Goal: Task Accomplishment & Management: Manage account settings

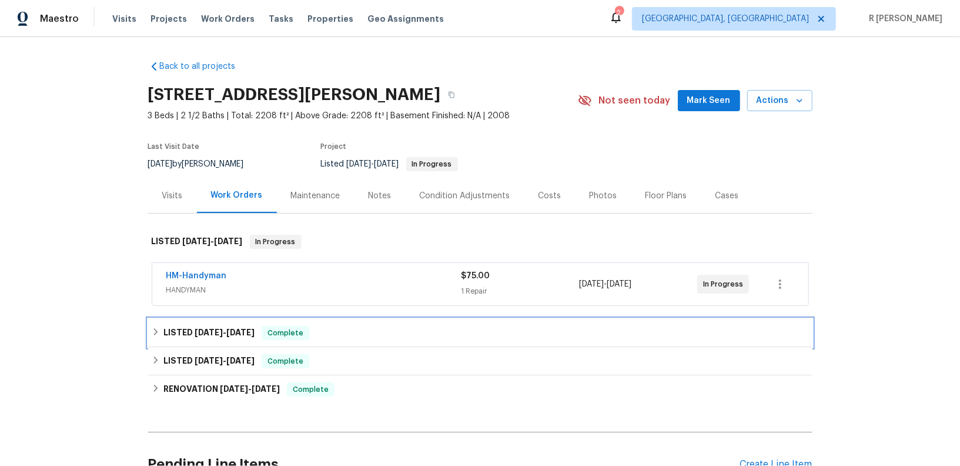
click at [218, 322] on div "LISTED [DATE] - [DATE] Complete" at bounding box center [480, 333] width 665 height 28
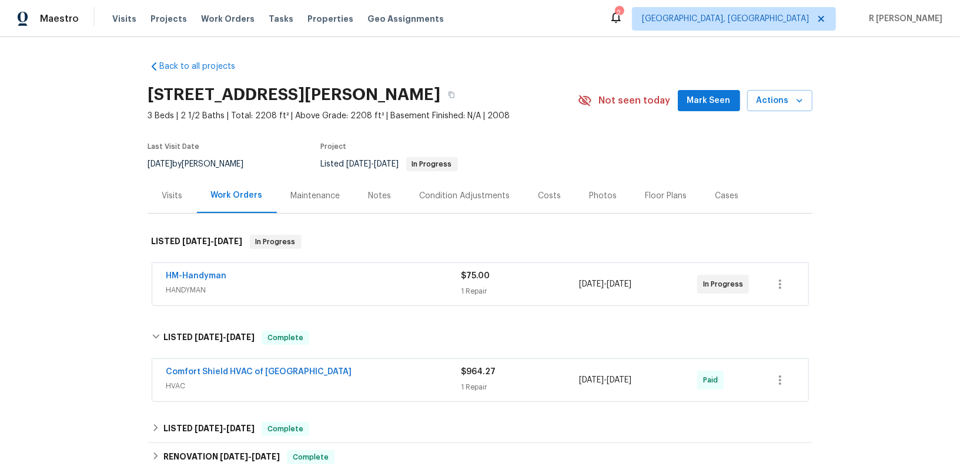
click at [298, 276] on div "HM-Handyman" at bounding box center [313, 277] width 295 height 14
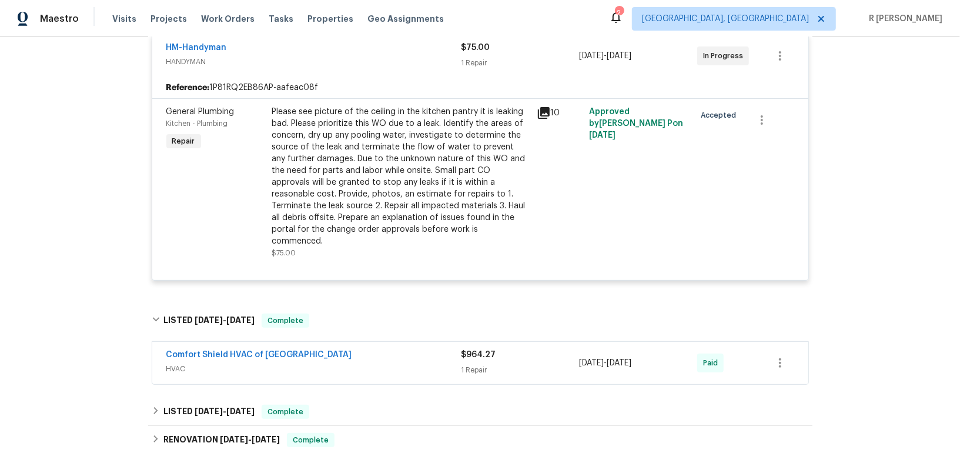
scroll to position [261, 0]
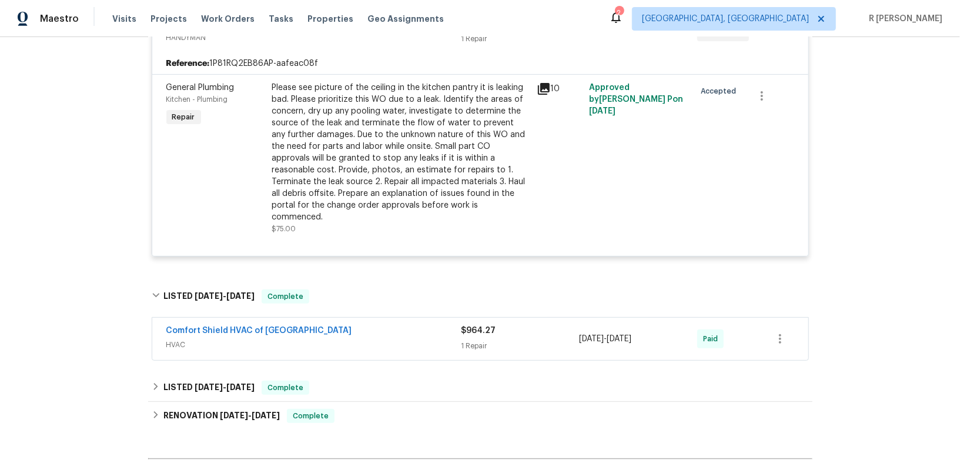
click at [328, 325] on div "Comfort Shield HVAC of [GEOGRAPHIC_DATA]" at bounding box center [313, 332] width 295 height 14
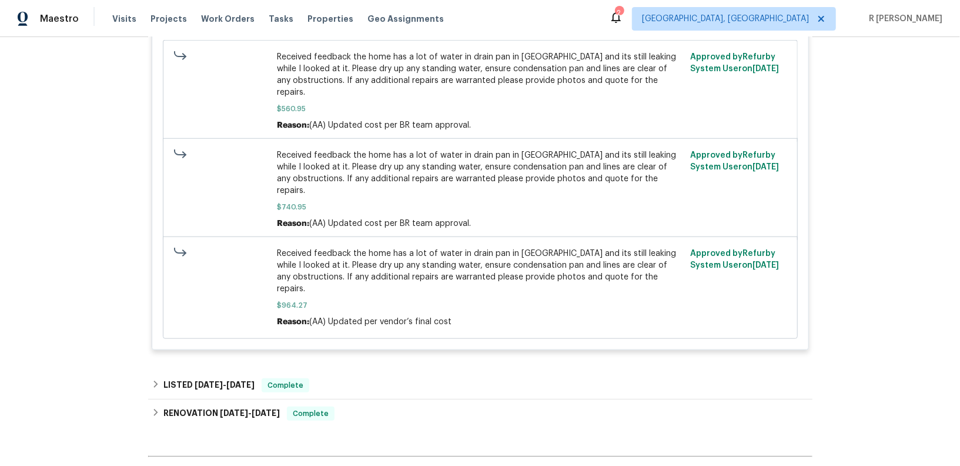
scroll to position [785, 0]
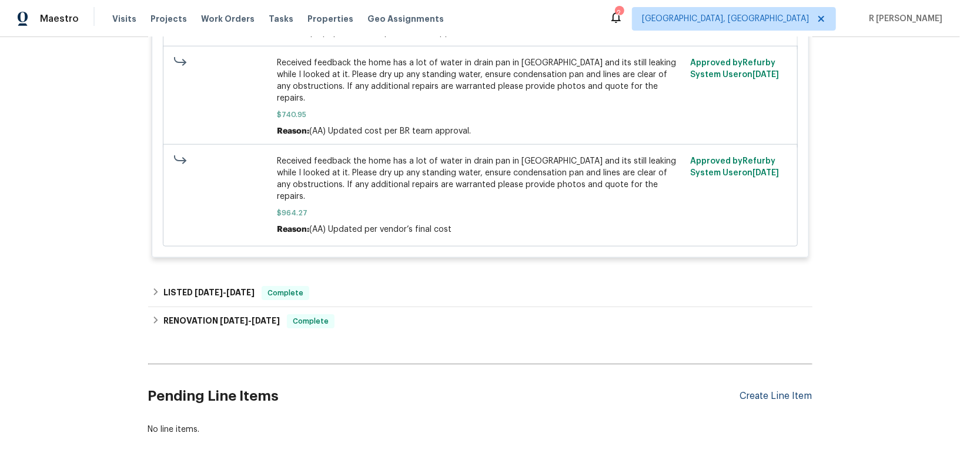
click at [773, 391] on div "Create Line Item" at bounding box center [777, 396] width 72 height 11
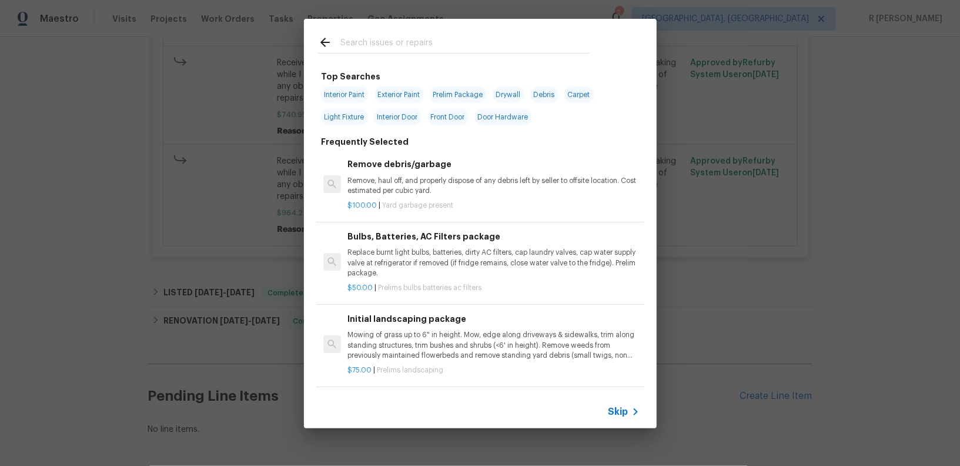
click at [619, 407] on span "Skip" at bounding box center [619, 412] width 20 height 12
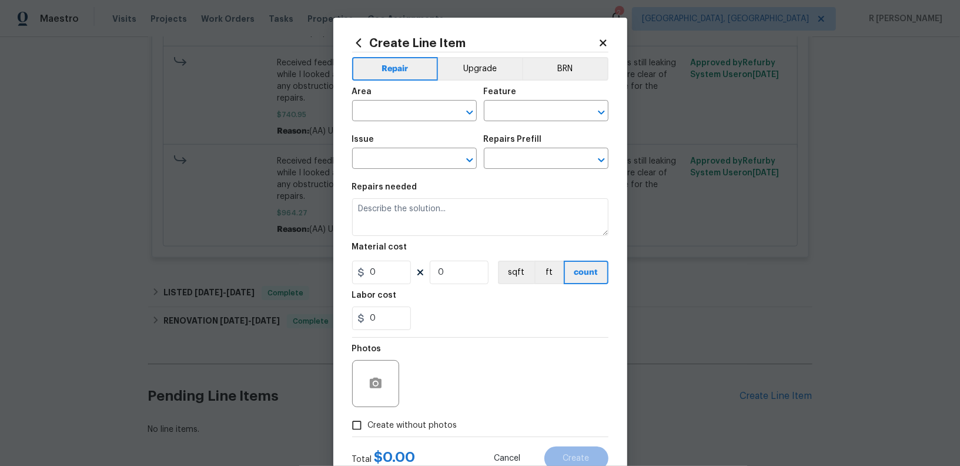
click at [604, 42] on icon at bounding box center [603, 42] width 6 height 6
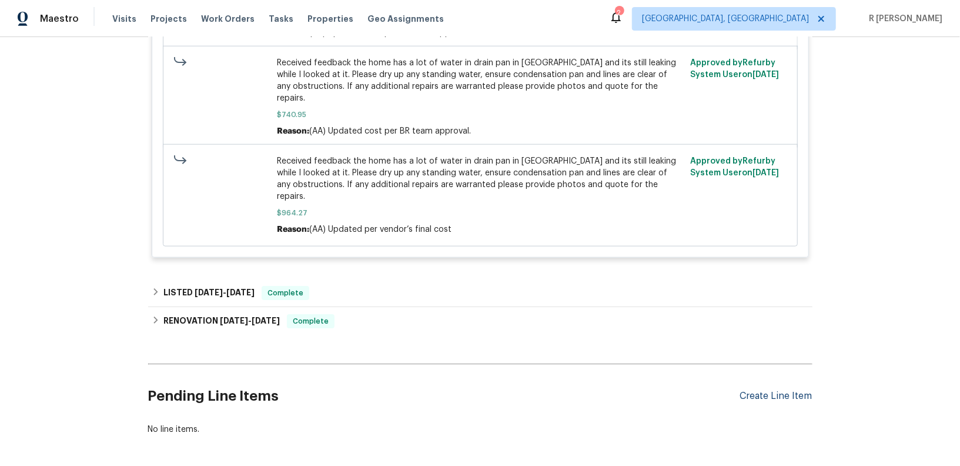
click at [781, 391] on div "Create Line Item" at bounding box center [777, 396] width 72 height 11
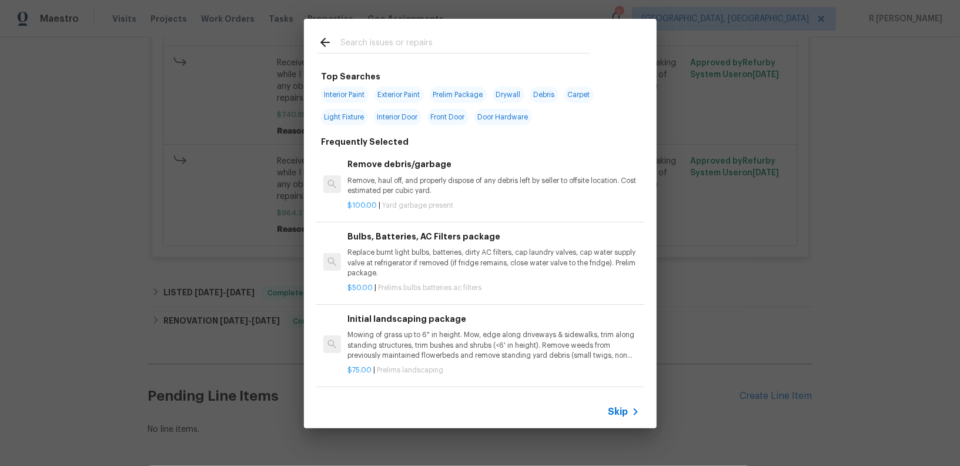
click at [481, 44] on input "text" at bounding box center [465, 44] width 249 height 18
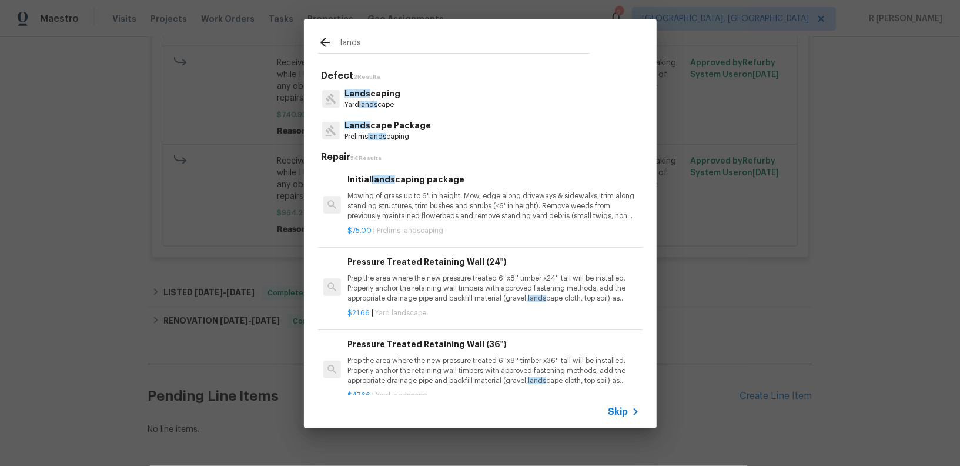
type input "lands"
click at [395, 92] on p "Lands caping" at bounding box center [373, 94] width 56 height 12
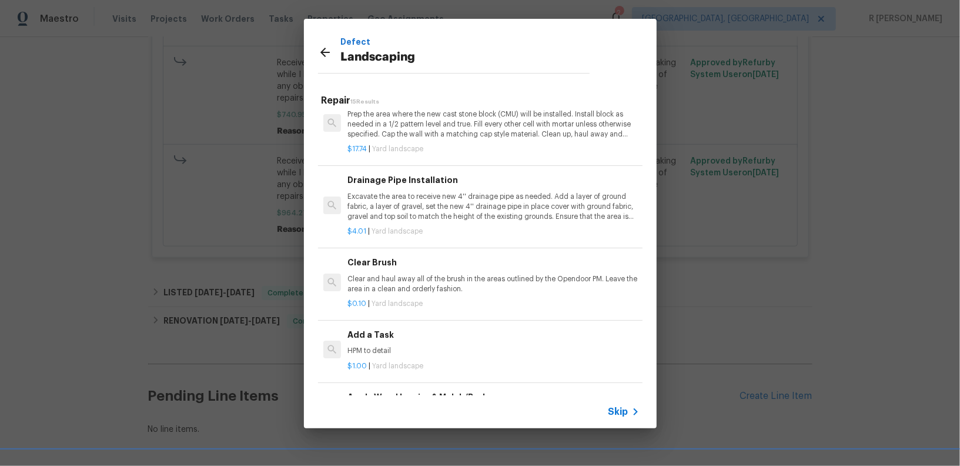
scroll to position [612, 0]
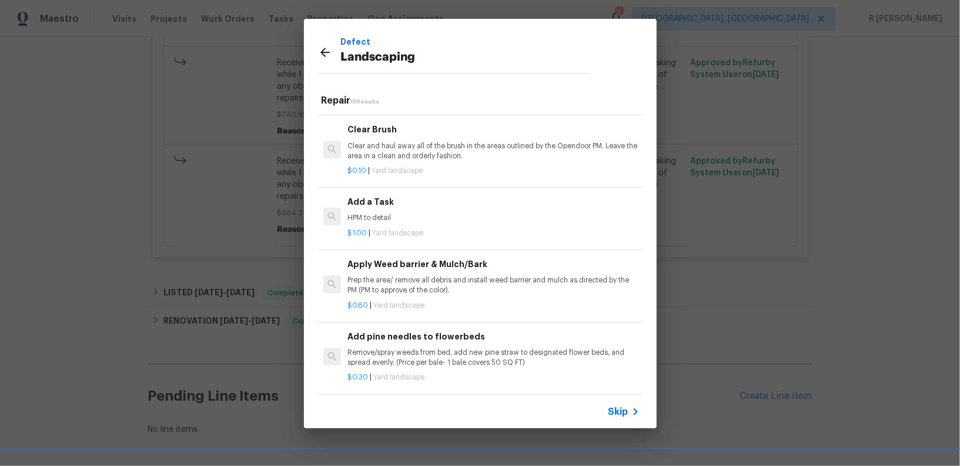
click at [378, 189] on div "Add a Task HPM to detail $1.00 | Yard landscape" at bounding box center [480, 217] width 328 height 66
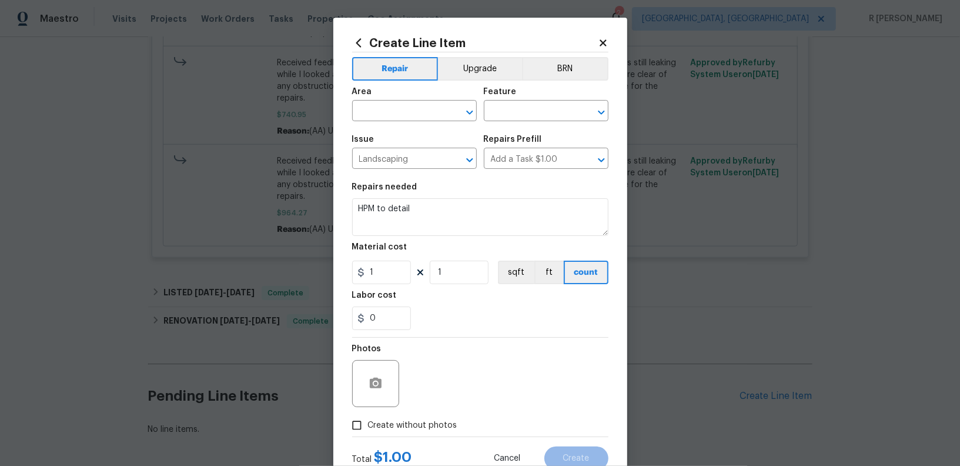
click at [398, 127] on span "Area ​" at bounding box center [414, 105] width 125 height 48
click at [385, 112] on input "text" at bounding box center [398, 112] width 92 height 18
click at [389, 163] on li "Exterior Overall" at bounding box center [414, 157] width 125 height 19
type input "Exterior Overall"
click at [503, 118] on input "text" at bounding box center [530, 112] width 92 height 18
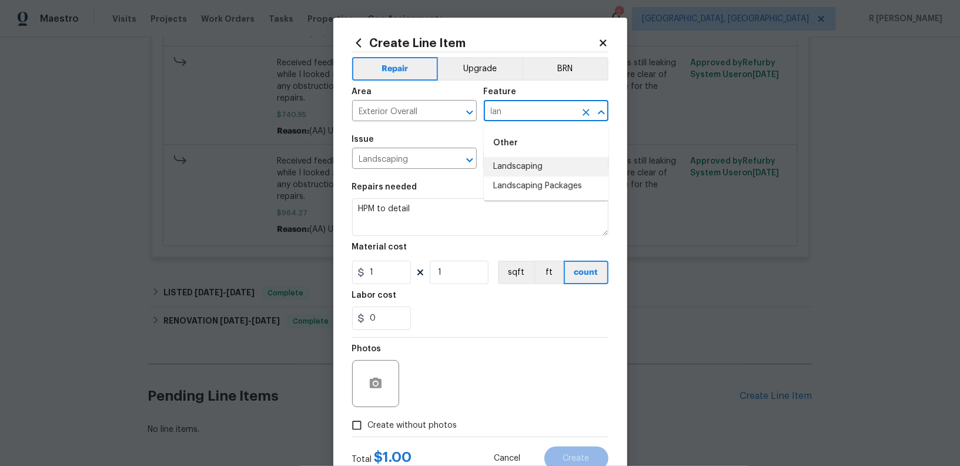
click at [529, 165] on li "Landscaping" at bounding box center [546, 166] width 125 height 19
type input "Landscaping"
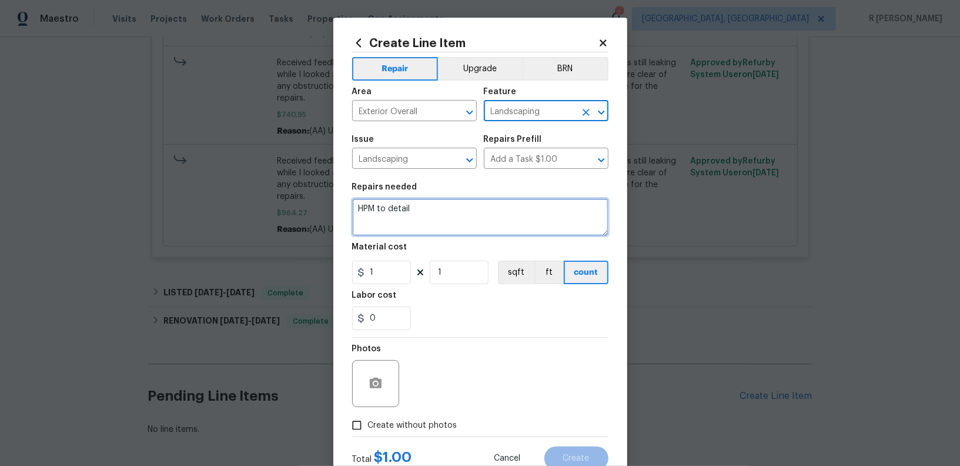
click at [453, 221] on textarea "HPM to detail" at bounding box center [480, 217] width 256 height 38
paste textarea "Trim the foliage on front side by the entryway and the [PERSON_NAME] on left si…"
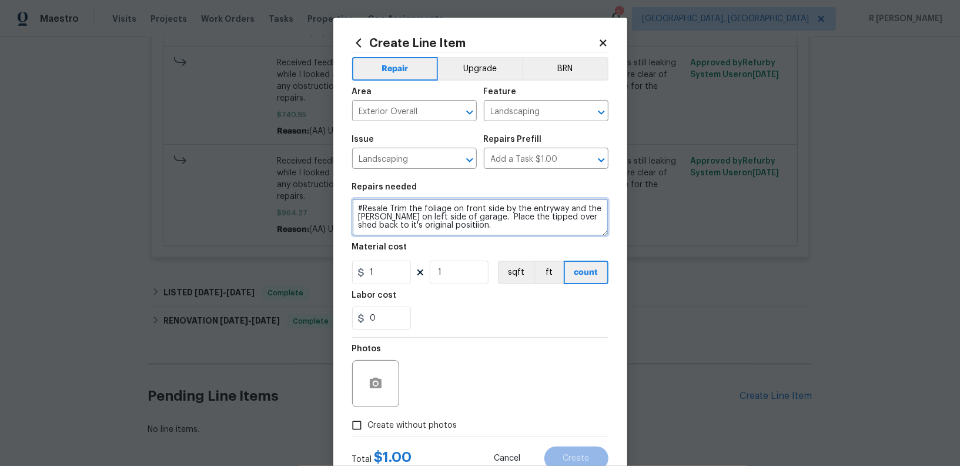
type textarea "#Resale Trim the foliage on front side by the entryway and the [PERSON_NAME] on…"
click at [378, 285] on section "Repairs needed #Resale Trim the foliage on front side by the entryway and the […" at bounding box center [480, 256] width 256 height 161
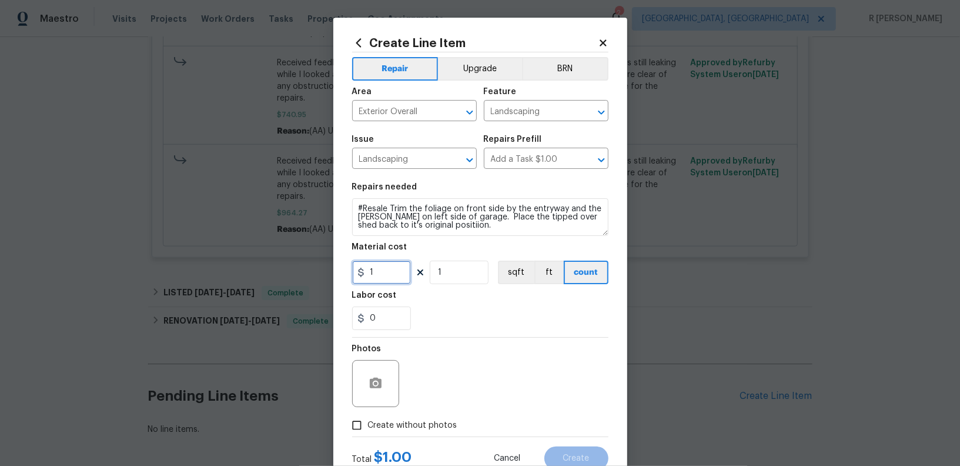
click at [378, 282] on input "1" at bounding box center [381, 273] width 59 height 24
click at [391, 281] on input "1" at bounding box center [381, 273] width 59 height 24
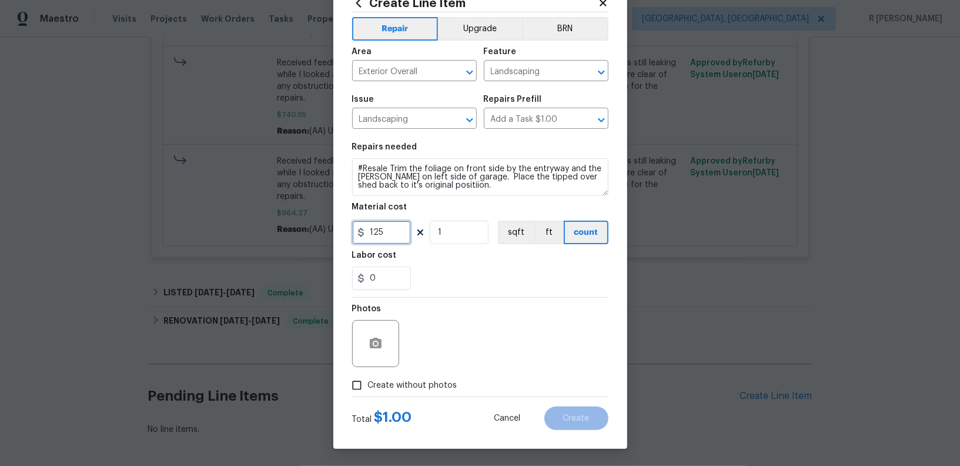
type input "125"
click at [396, 387] on span "Create without photos" at bounding box center [412, 385] width 89 height 12
click at [368, 387] on input "Create without photos" at bounding box center [357, 385] width 22 height 22
checkbox input "true"
click at [383, 346] on button "button" at bounding box center [376, 343] width 28 height 28
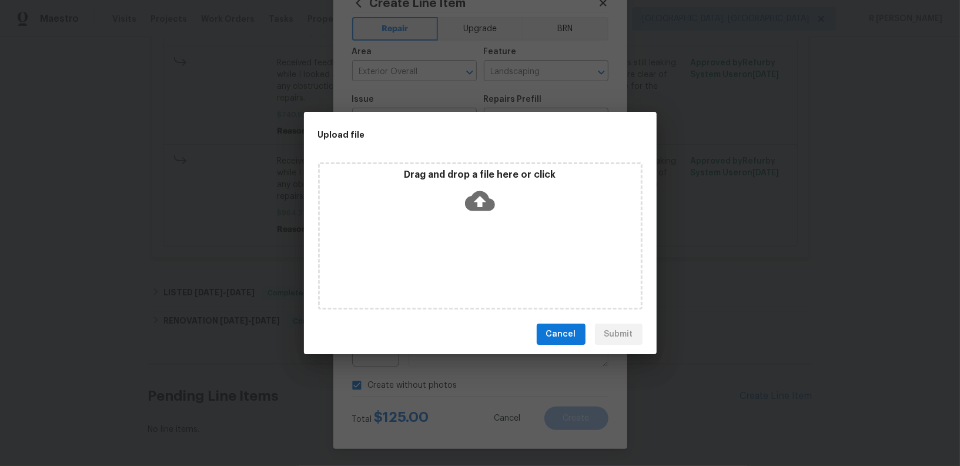
click at [498, 208] on div "Drag and drop a file here or click" at bounding box center [480, 194] width 321 height 51
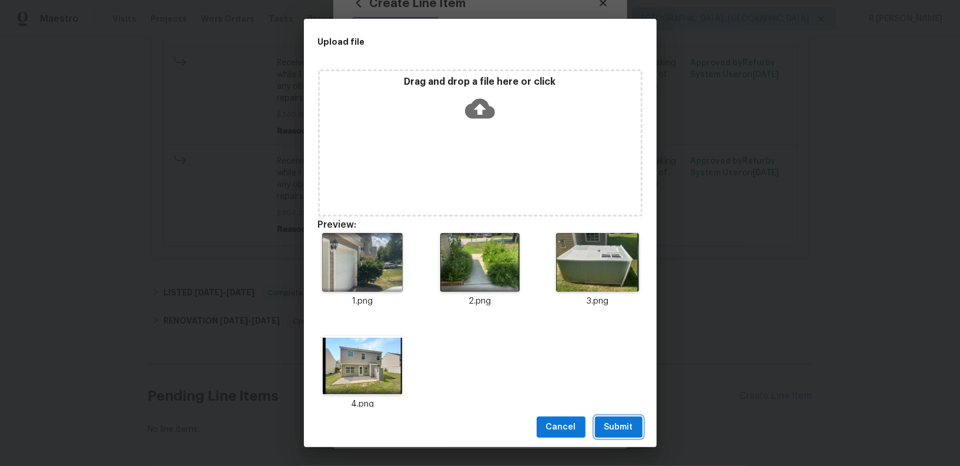
click at [613, 433] on span "Submit" at bounding box center [619, 427] width 29 height 15
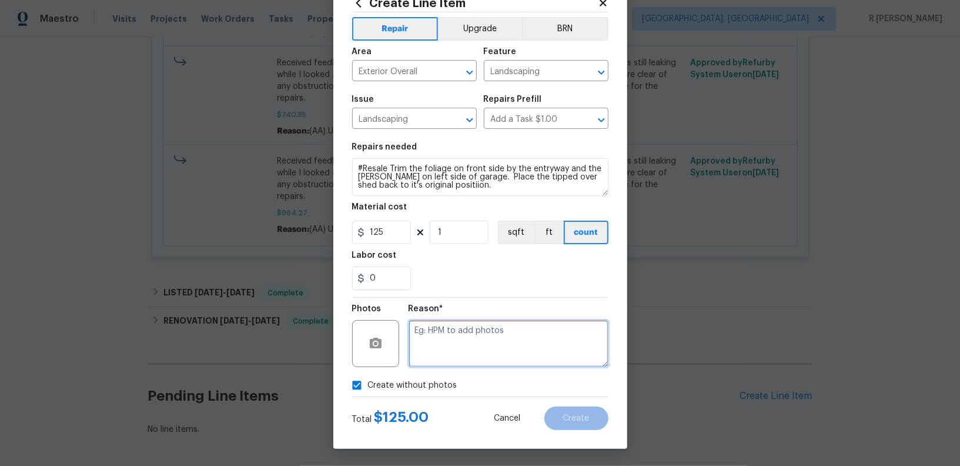
click at [483, 338] on textarea at bounding box center [509, 343] width 200 height 47
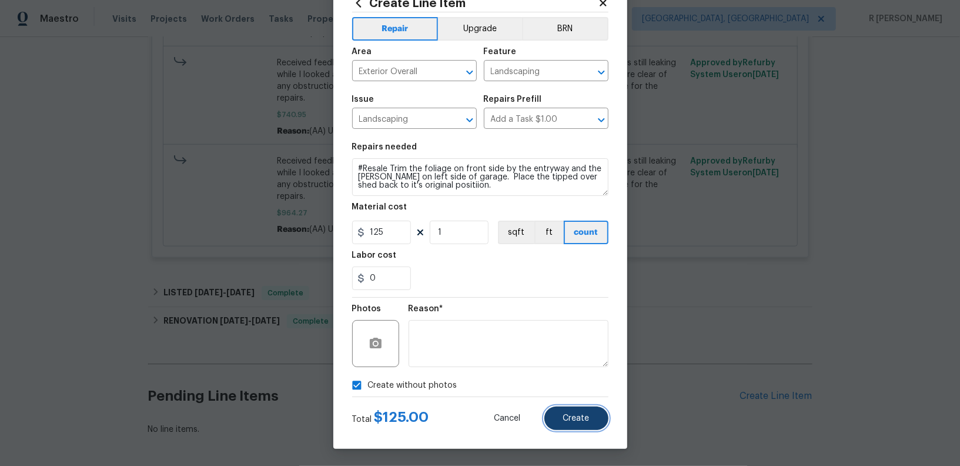
click at [575, 428] on button "Create" at bounding box center [577, 418] width 64 height 24
checkbox input "false"
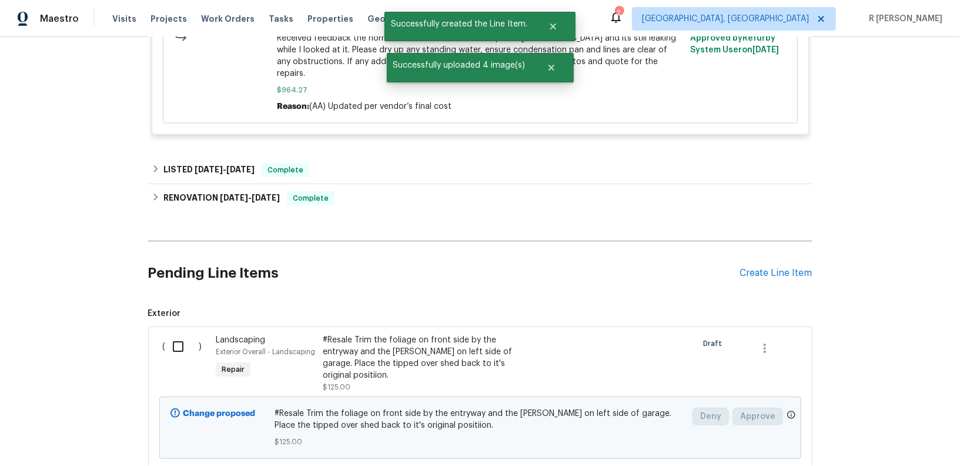
scroll to position [926, 0]
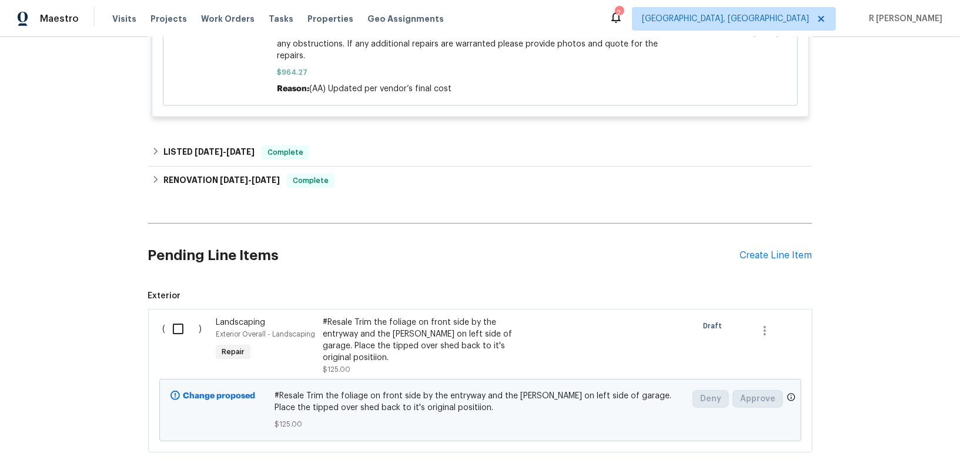
click at [182, 316] on input "checkbox" at bounding box center [183, 328] width 34 height 25
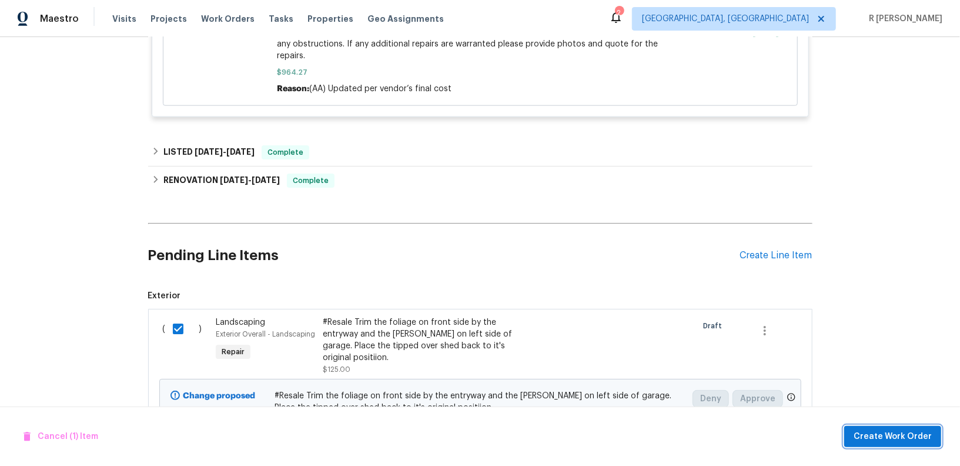
click at [877, 433] on span "Create Work Order" at bounding box center [893, 436] width 78 height 15
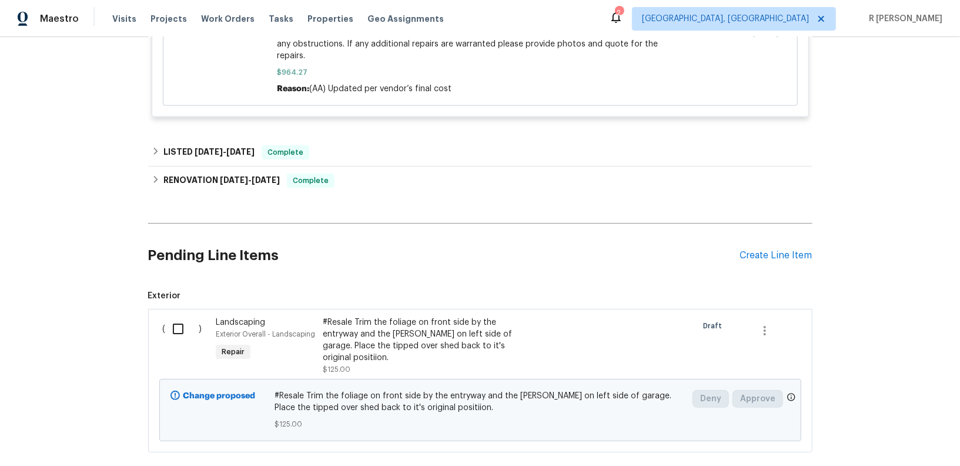
click at [877, 433] on div "Back to all projects [STREET_ADDRESS] 3 Beds | 2 1/2 Baths | Total: 2208 ft² | …" at bounding box center [480, 251] width 960 height 429
click at [178, 316] on input "checkbox" at bounding box center [183, 328] width 34 height 25
checkbox input "true"
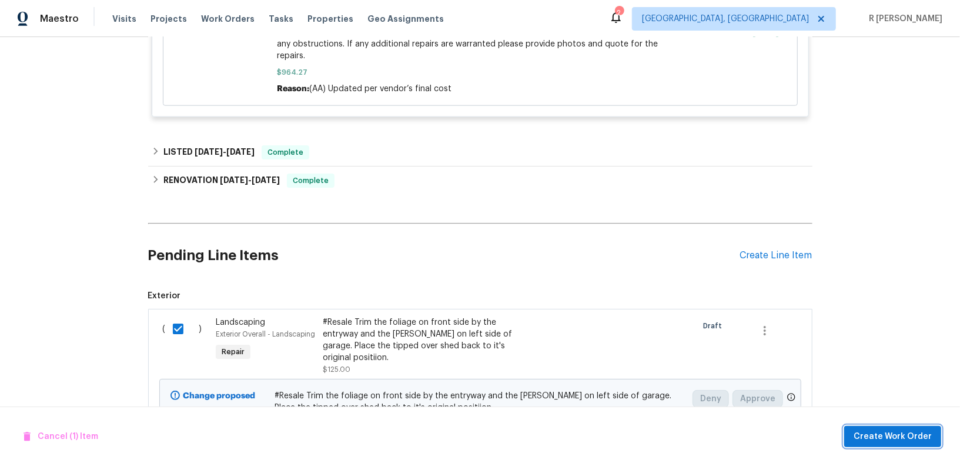
click at [866, 429] on span "Create Work Order" at bounding box center [893, 436] width 78 height 15
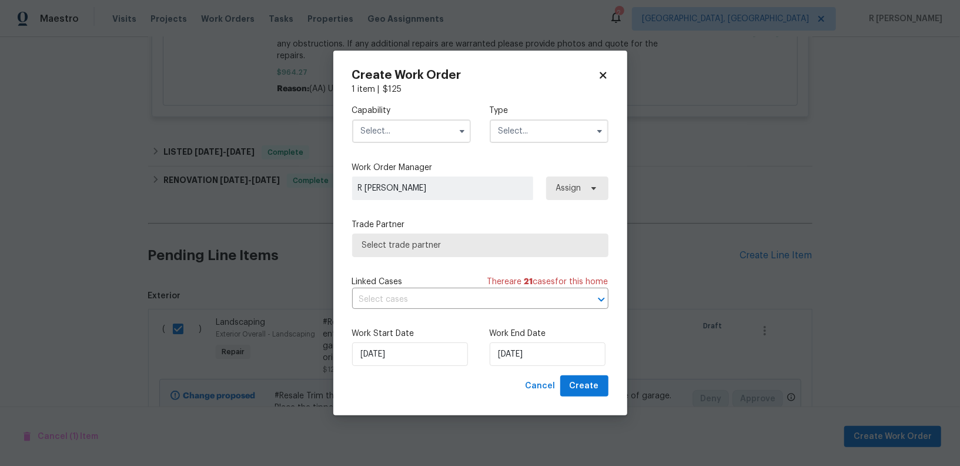
click at [391, 141] on input "text" at bounding box center [411, 131] width 119 height 24
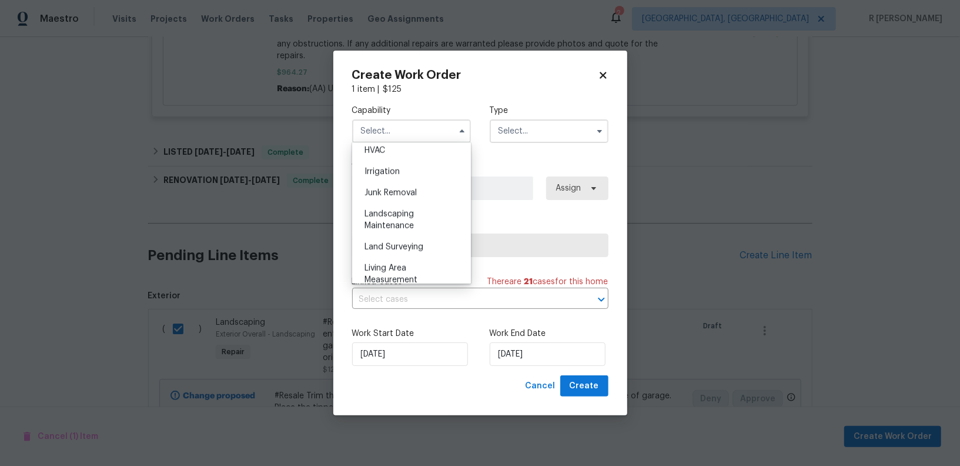
scroll to position [731, 0]
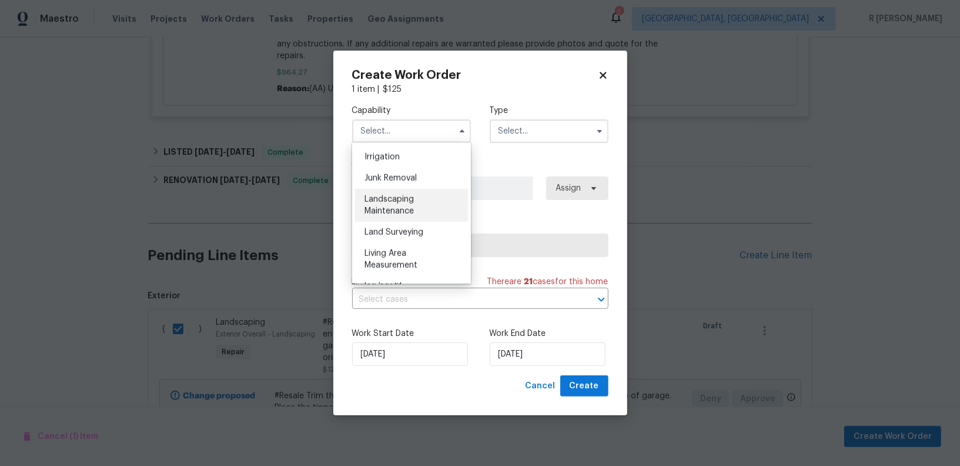
click at [401, 204] on div "Landscaping Maintenance" at bounding box center [411, 205] width 113 height 33
type input "Landscaping Maintenance"
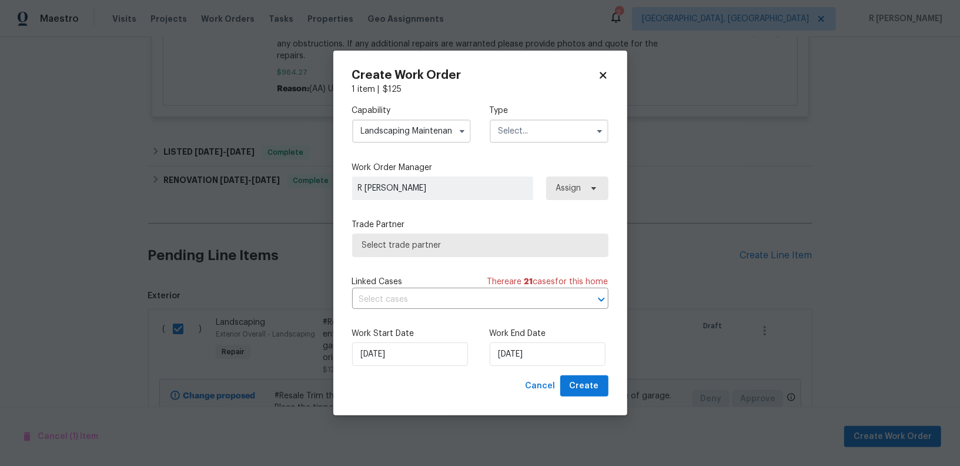
click at [549, 137] on input "text" at bounding box center [549, 131] width 119 height 24
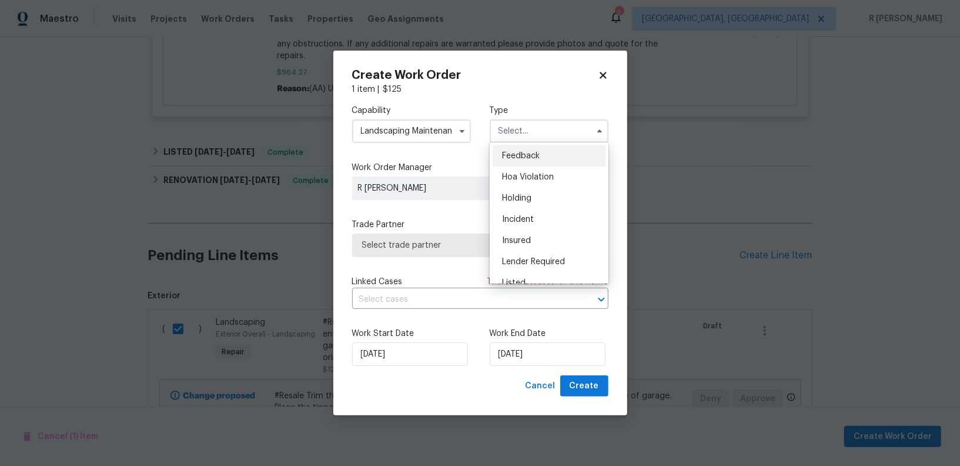
click at [536, 156] on span "Feedback" at bounding box center [521, 156] width 38 height 8
type input "Feedback"
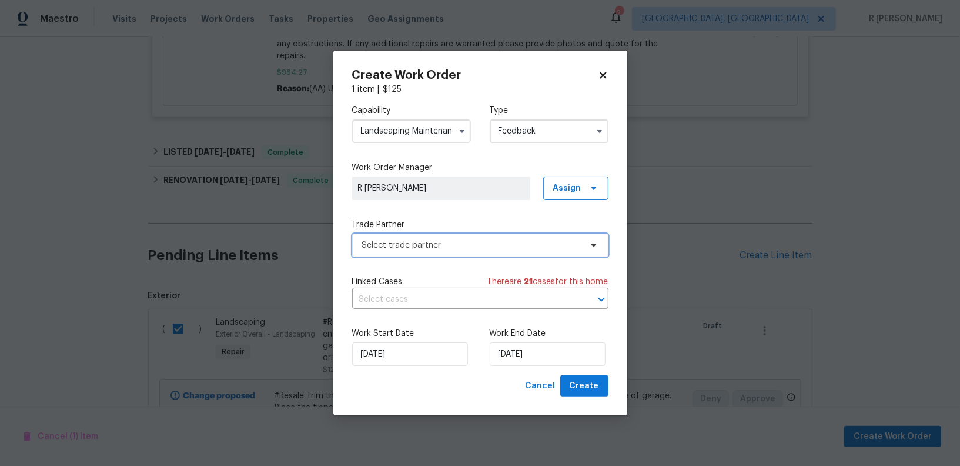
click at [431, 245] on span "Select trade partner" at bounding box center [471, 245] width 219 height 12
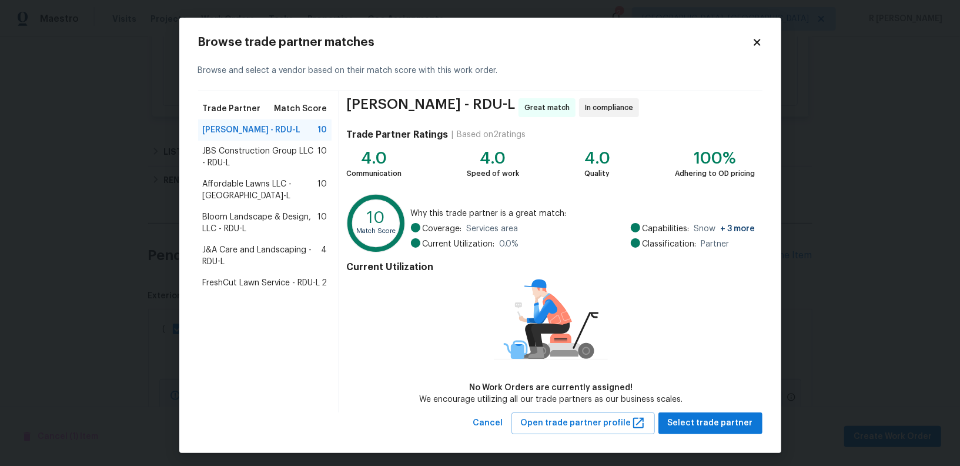
click at [269, 219] on span "Bloom Landscape & Design, LLC - RDU-L" at bounding box center [260, 223] width 115 height 24
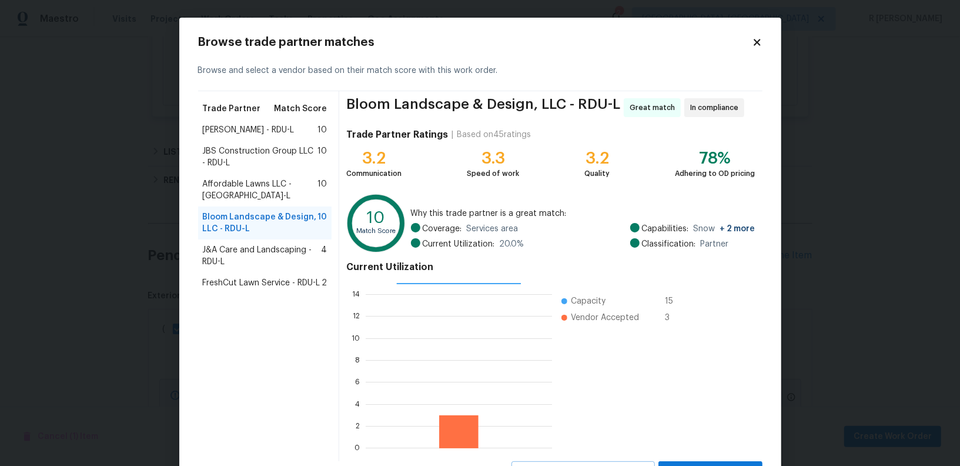
scroll to position [52, 0]
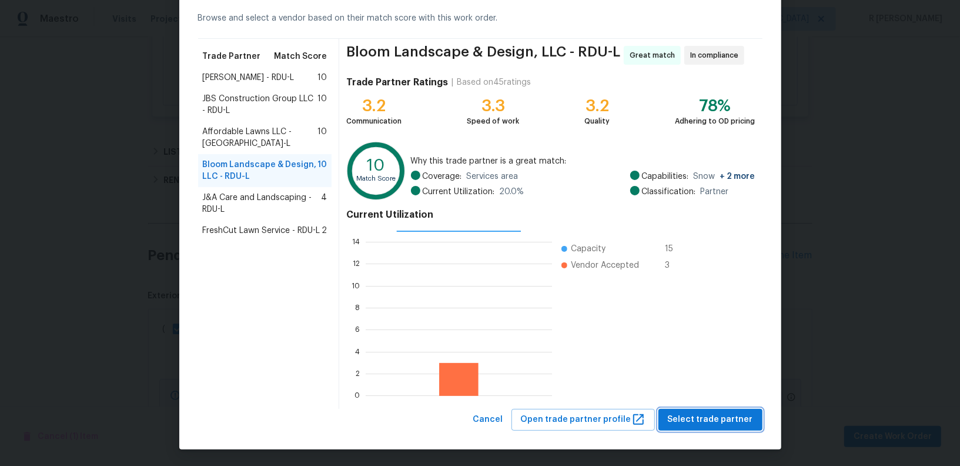
click at [686, 414] on span "Select trade partner" at bounding box center [710, 419] width 85 height 15
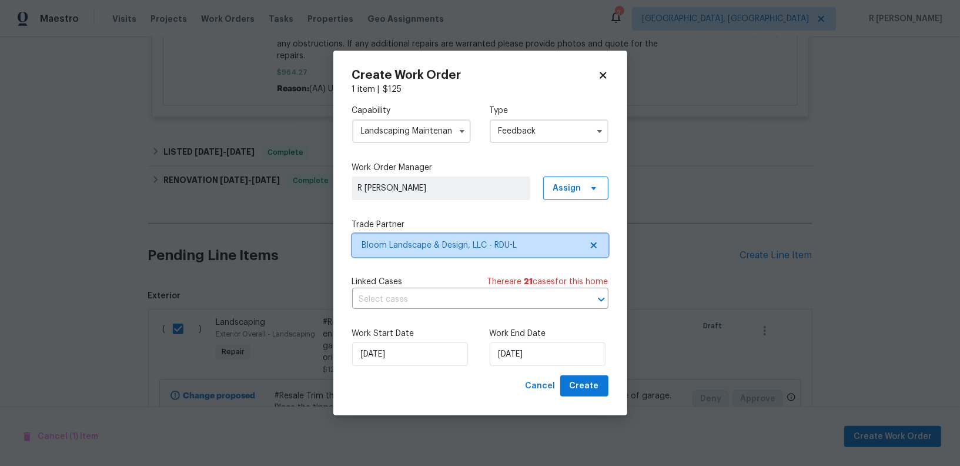
scroll to position [0, 0]
click at [418, 288] on div "Linked Cases There are 21 case s for this home ​" at bounding box center [480, 292] width 256 height 33
click at [415, 300] on input "text" at bounding box center [464, 300] width 224 height 18
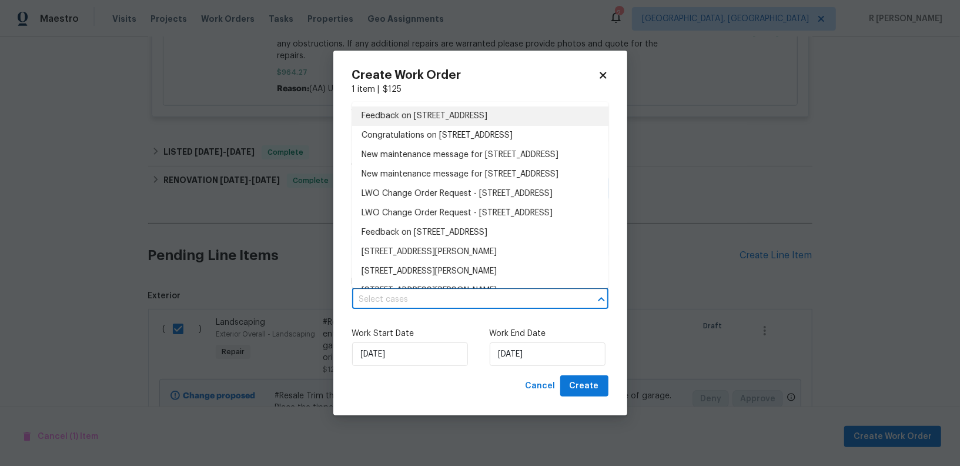
click at [472, 119] on li "Feedback on [STREET_ADDRESS]" at bounding box center [480, 115] width 256 height 19
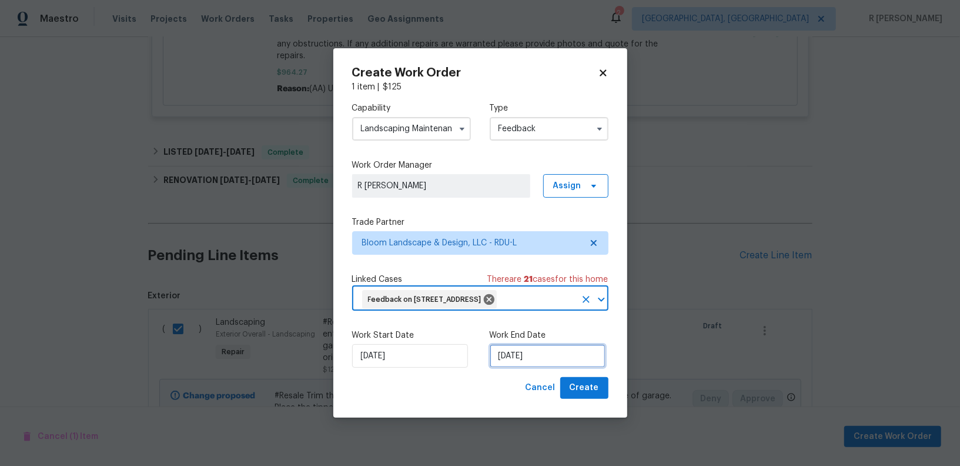
click at [513, 368] on input "[DATE]" at bounding box center [548, 356] width 116 height 24
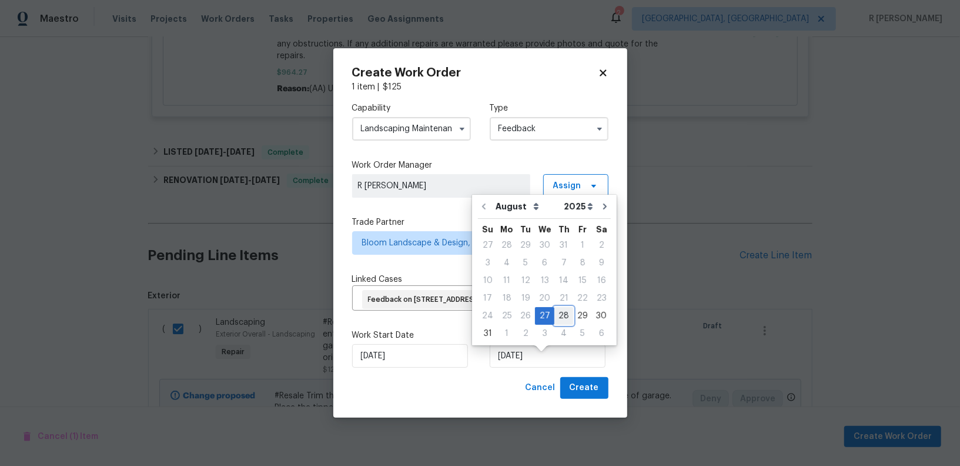
click at [560, 312] on div "28" at bounding box center [564, 316] width 19 height 16
type input "[DATE]"
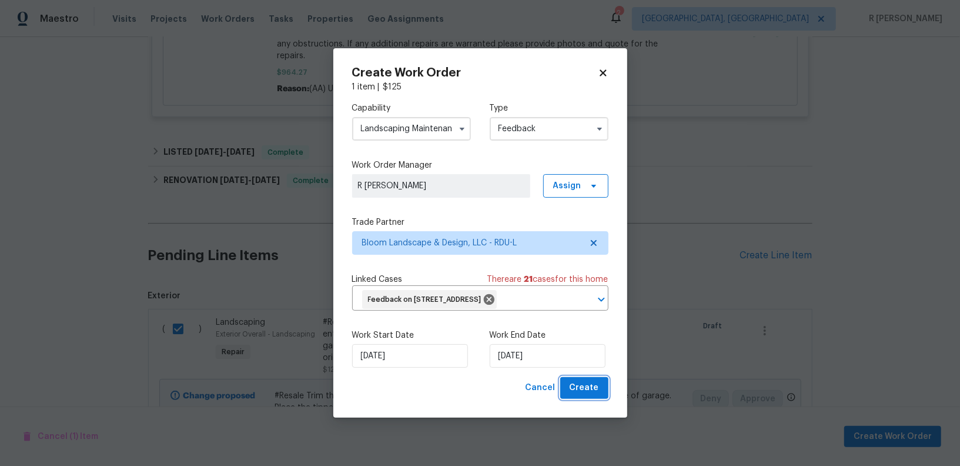
click at [587, 395] on span "Create" at bounding box center [584, 388] width 29 height 15
checkbox input "false"
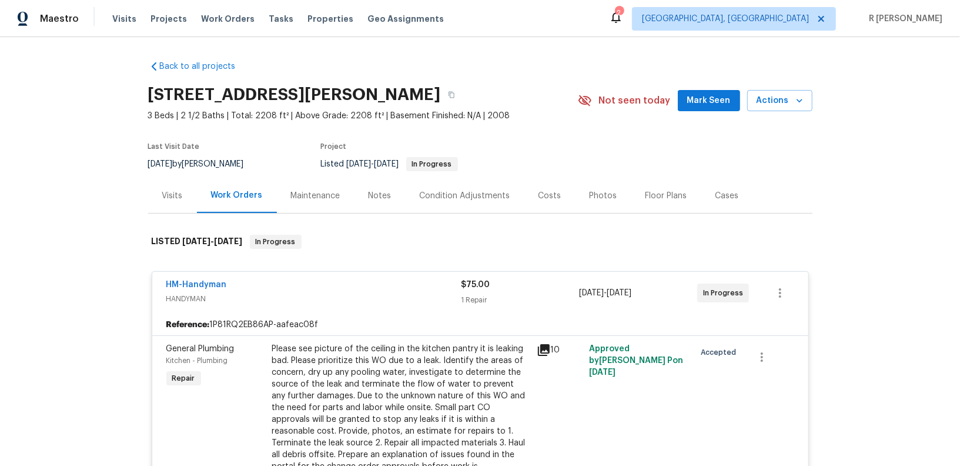
scroll to position [369, 0]
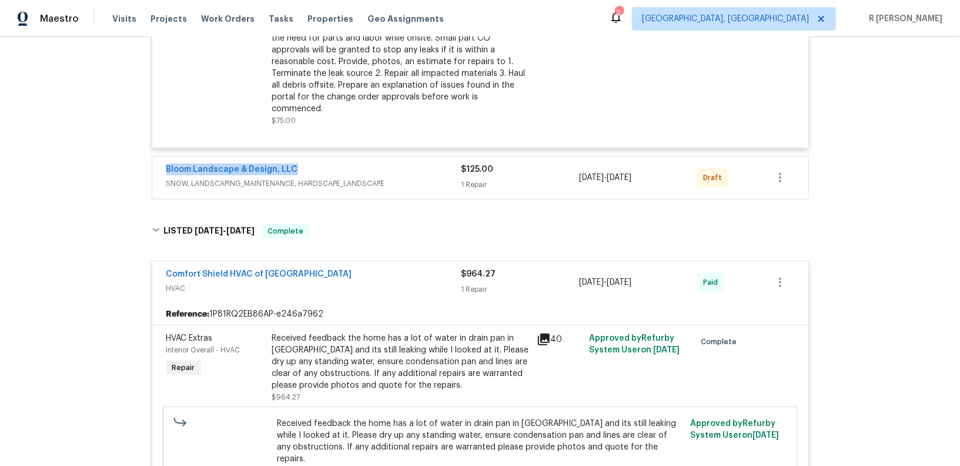
drag, startPoint x: 312, startPoint y: 156, endPoint x: 145, endPoint y: 151, distance: 166.6
click at [145, 151] on div "Back to all projects [STREET_ADDRESS] 3 Beds | 2 1/2 Baths | Total: 2208 ft² | …" at bounding box center [480, 251] width 960 height 429
copy link "Bloom Landscape & Design, LLC"
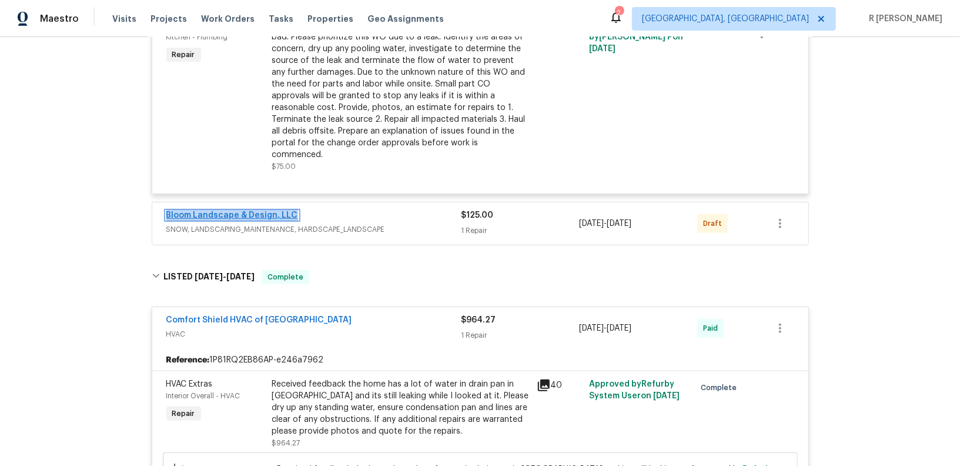
click at [262, 211] on link "Bloom Landscape & Design, LLC" at bounding box center [232, 215] width 132 height 8
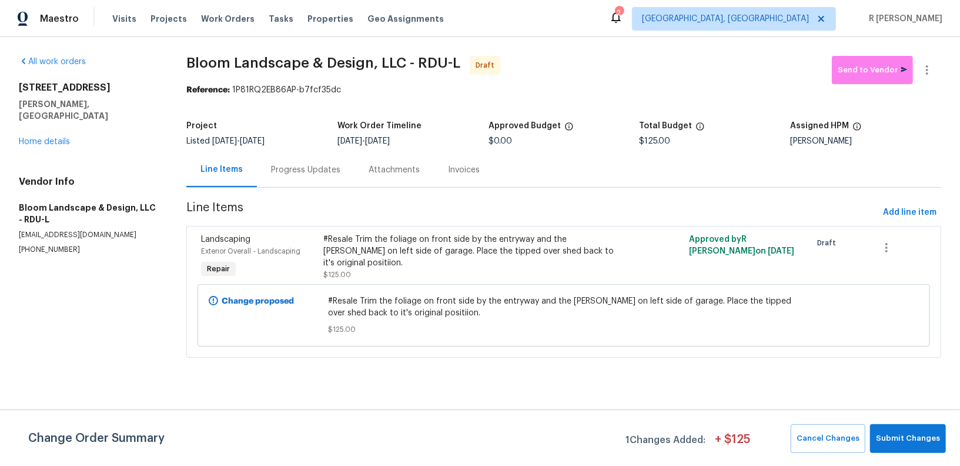
click at [309, 163] on div "Progress Updates" at bounding box center [306, 169] width 98 height 35
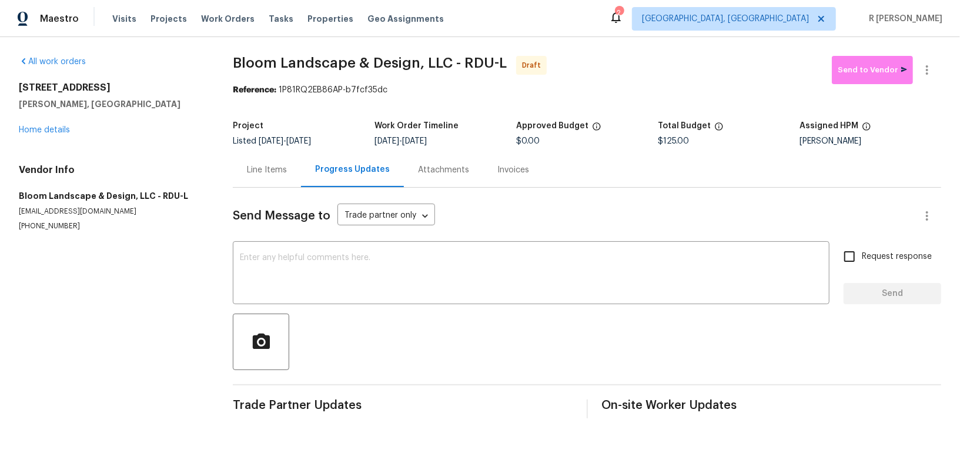
click at [413, 309] on div "Send Message to Trade partner only Trade partner only ​ x ​ Request response Se…" at bounding box center [587, 303] width 709 height 231
click at [412, 291] on textarea at bounding box center [531, 274] width 583 height 41
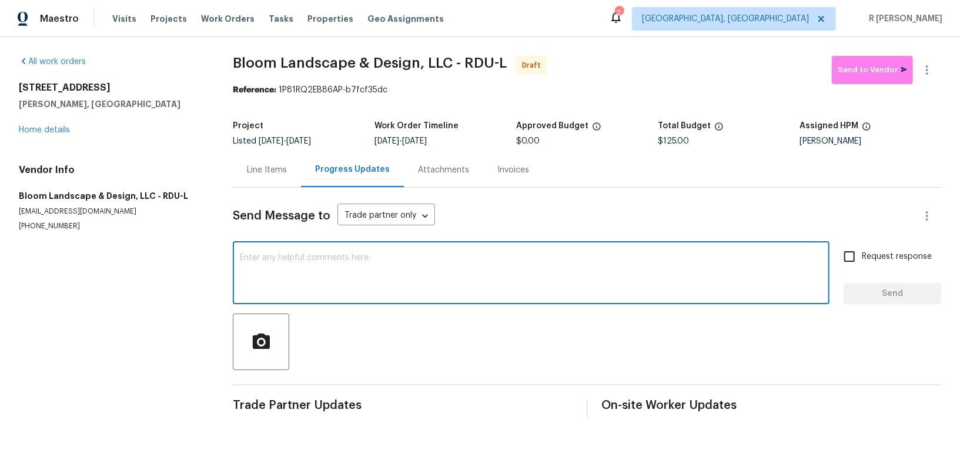
click at [405, 281] on textarea at bounding box center [531, 274] width 583 height 41
paste textarea "Hi this is (Yogesh) with Opendoor. I’m confirming you received the WO for the p…"
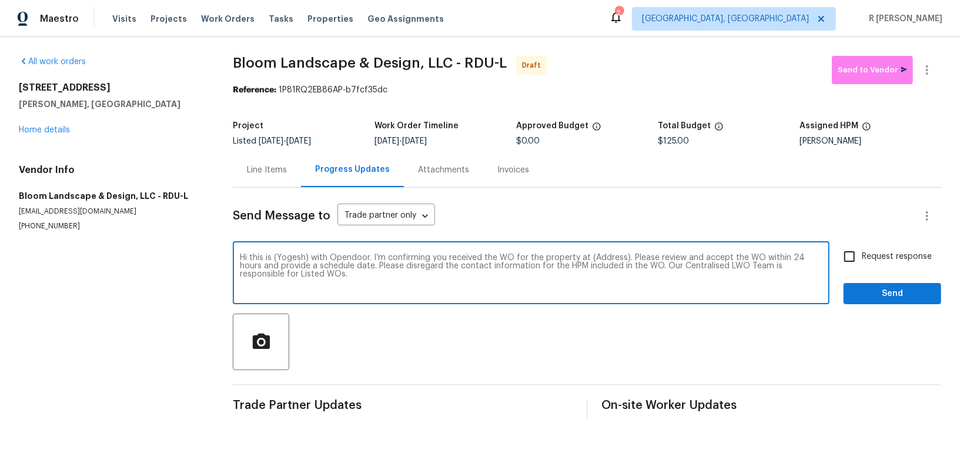
click at [603, 252] on div "Hi this is (Yogesh) with Opendoor. I’m confirming you received the WO for the p…" at bounding box center [531, 274] width 597 height 60
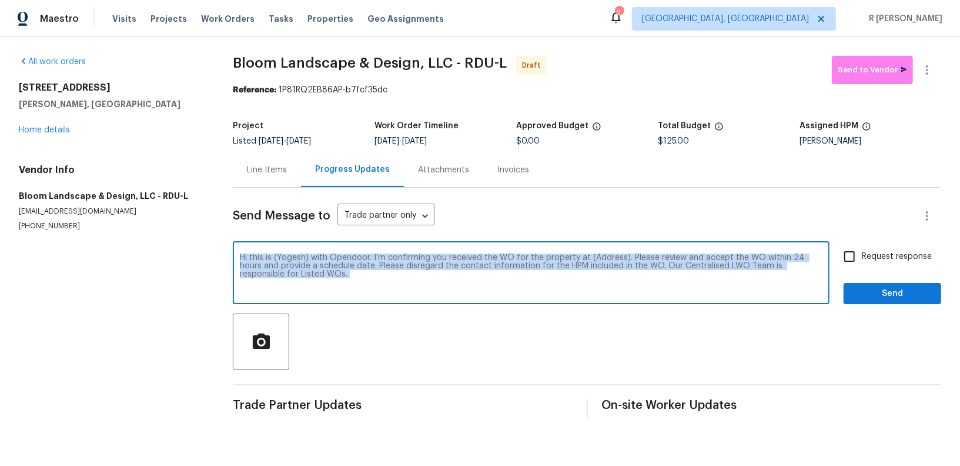
click at [603, 252] on div "Hi this is (Yogesh) with Opendoor. I’m confirming you received the WO for the p…" at bounding box center [531, 274] width 597 height 60
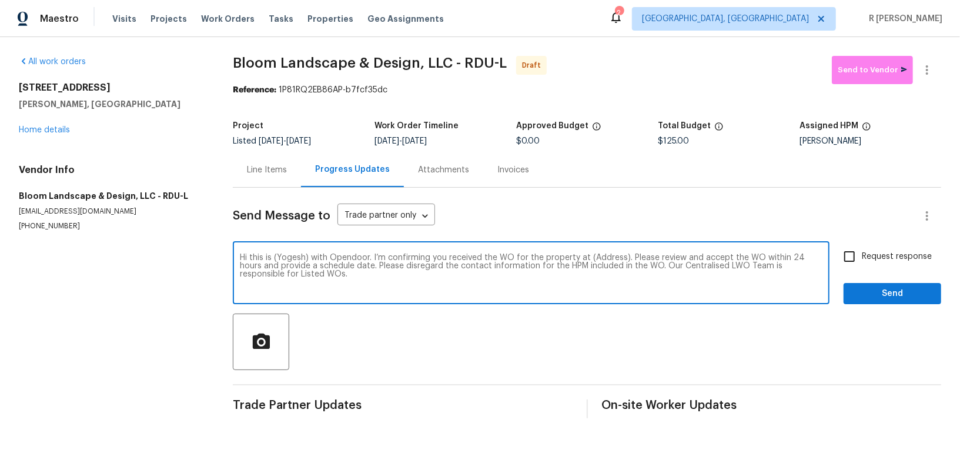
click at [598, 259] on textarea "Hi this is (Yogesh) with Opendoor. I’m confirming you received the WO for the p…" at bounding box center [531, 274] width 583 height 41
paste textarea "[STREET_ADDRESS][PERSON_NAME]"
type textarea "Hi this is (Yogesh) with Opendoor. I’m confirming you received the WO for the p…"
click at [867, 256] on span "Request response" at bounding box center [897, 257] width 70 height 12
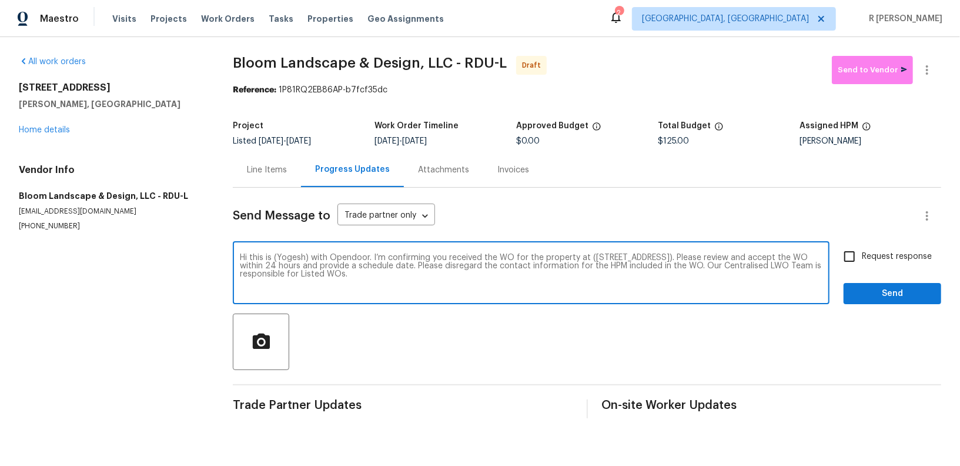
click at [862, 256] on input "Request response" at bounding box center [850, 256] width 25 height 25
checkbox input "true"
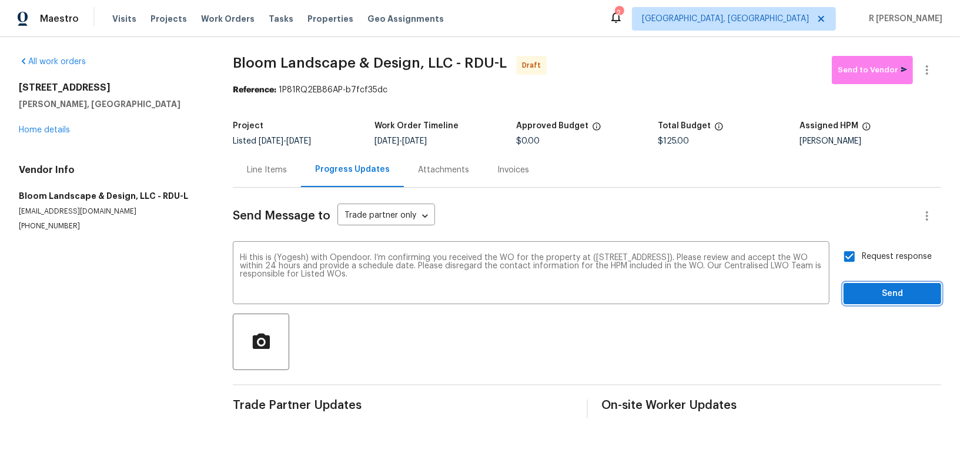
click at [879, 303] on button "Send" at bounding box center [893, 294] width 98 height 22
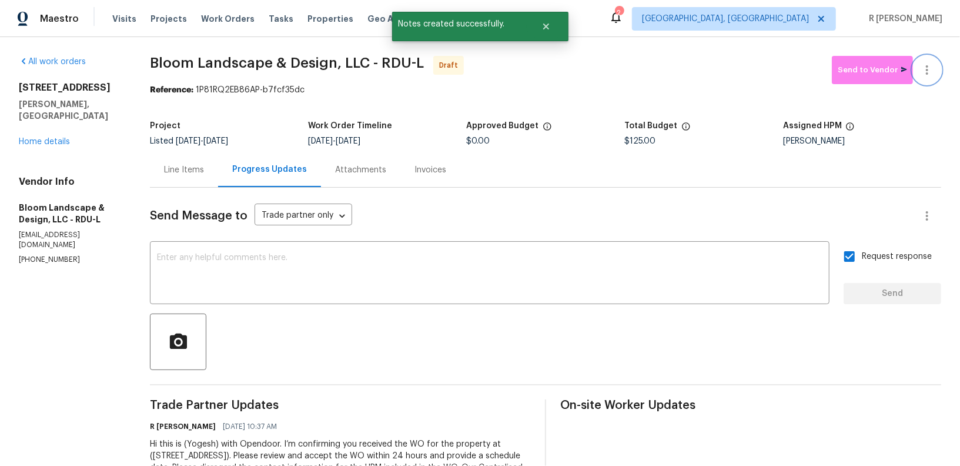
click at [934, 77] on button "button" at bounding box center [927, 70] width 28 height 28
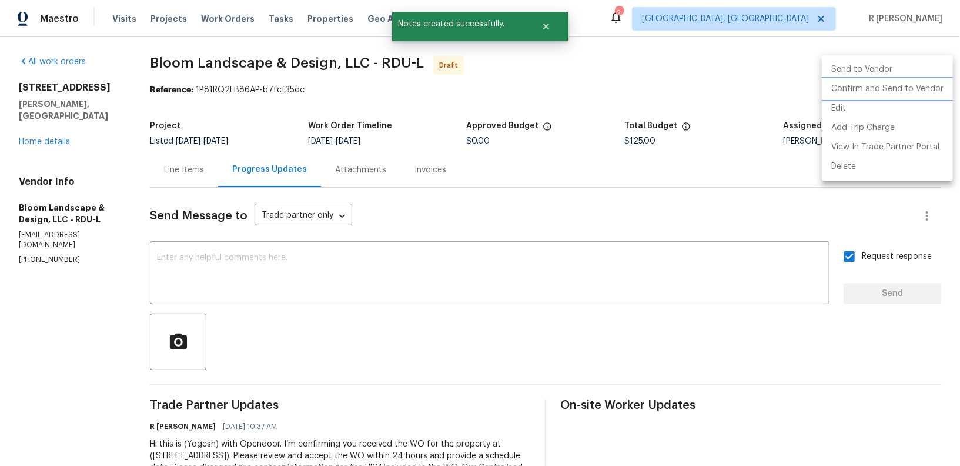
click at [895, 88] on li "Confirm and Send to Vendor" at bounding box center [887, 88] width 131 height 19
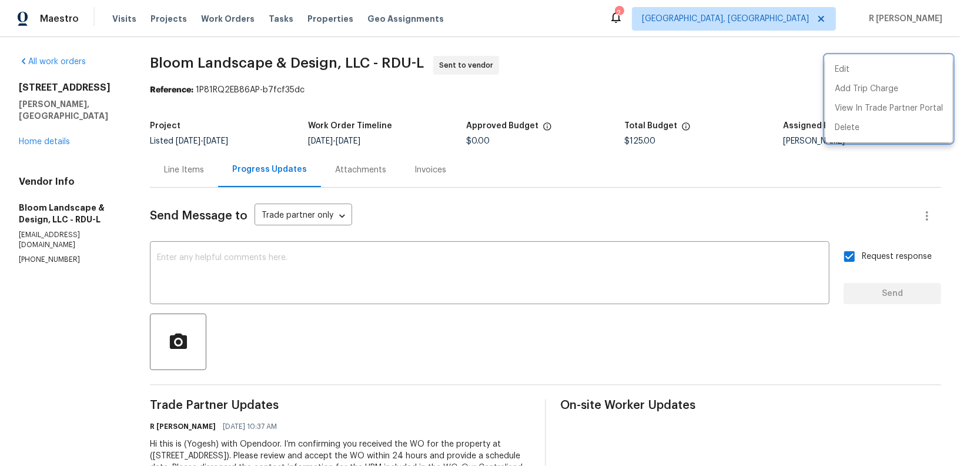
click at [360, 61] on div at bounding box center [480, 233] width 960 height 466
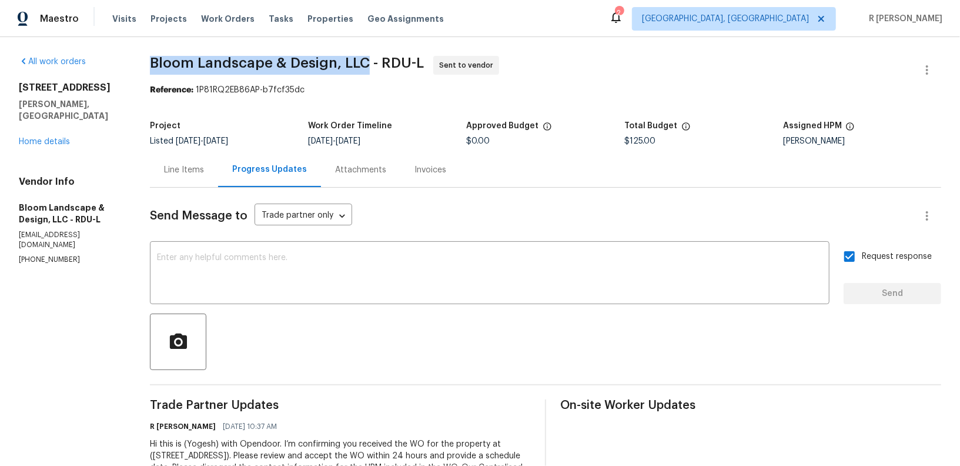
drag, startPoint x: 362, startPoint y: 62, endPoint x: 144, endPoint y: 58, distance: 218.3
click at [144, 58] on div "All work orders [STREET_ADDRESS][PERSON_NAME] Home details Vendor Info Bloom La…" at bounding box center [480, 277] width 960 height 481
copy span "Bloom Landscape & Design, LLC"
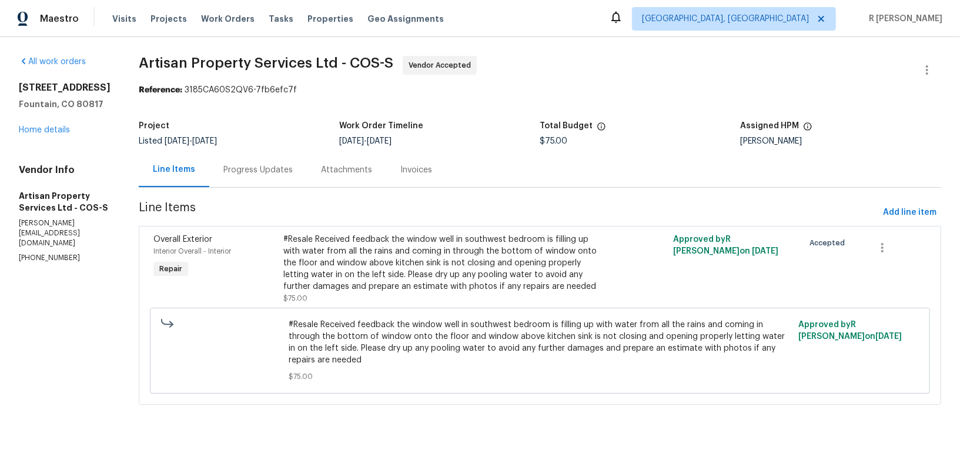
click at [228, 176] on div "Progress Updates" at bounding box center [258, 169] width 98 height 35
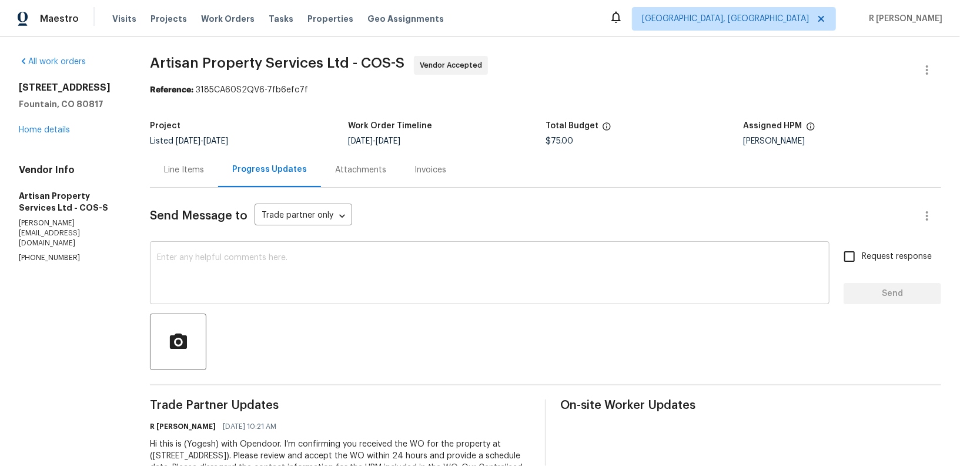
scroll to position [52, 0]
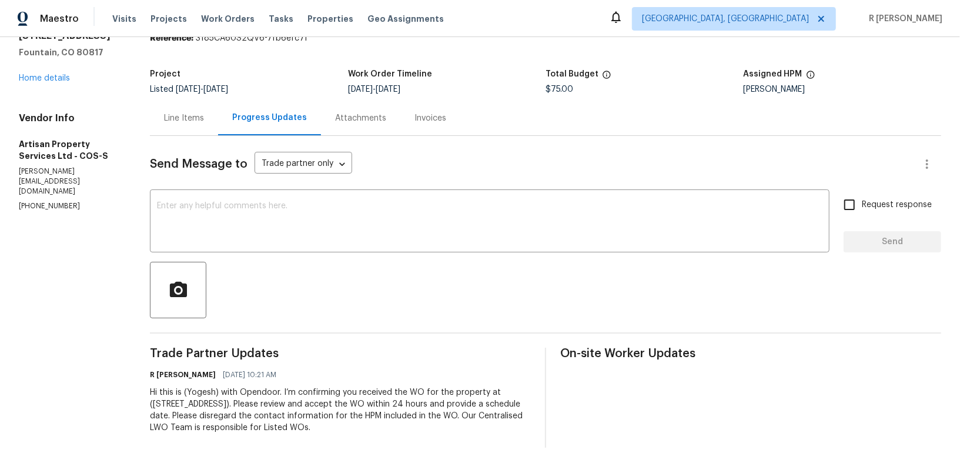
click at [323, 264] on div at bounding box center [546, 290] width 792 height 56
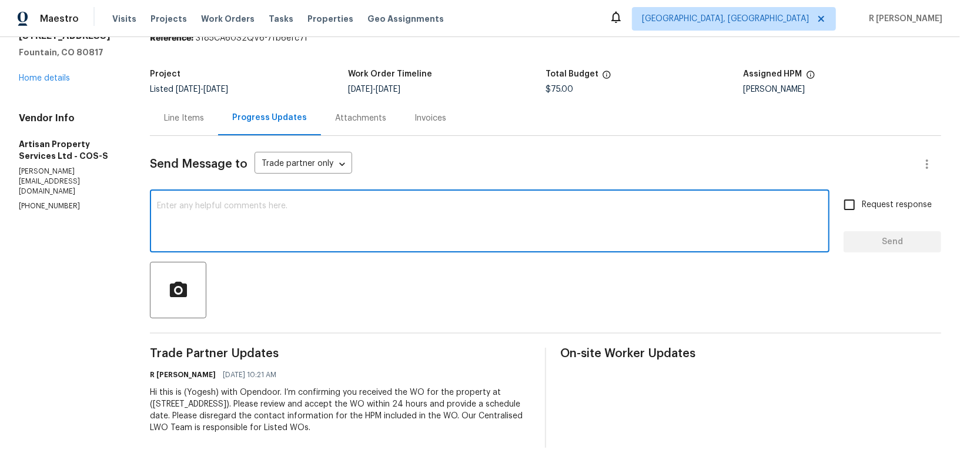
click at [301, 228] on textarea at bounding box center [490, 222] width 666 height 41
paste textarea "Hi Team, can we get a status update on the work order? Thanks!"
type textarea "Hi Team, can we get a status update on the work order? Thanks!"
click at [923, 247] on span "Send" at bounding box center [892, 242] width 79 height 15
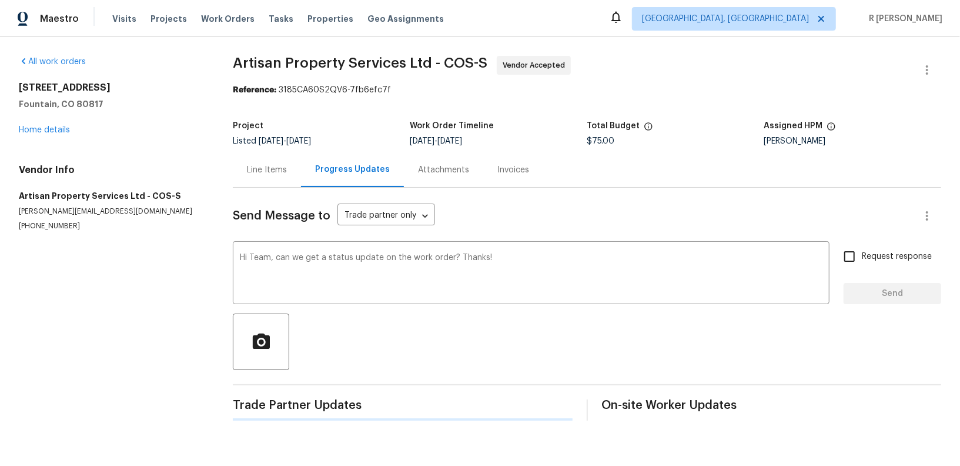
scroll to position [0, 0]
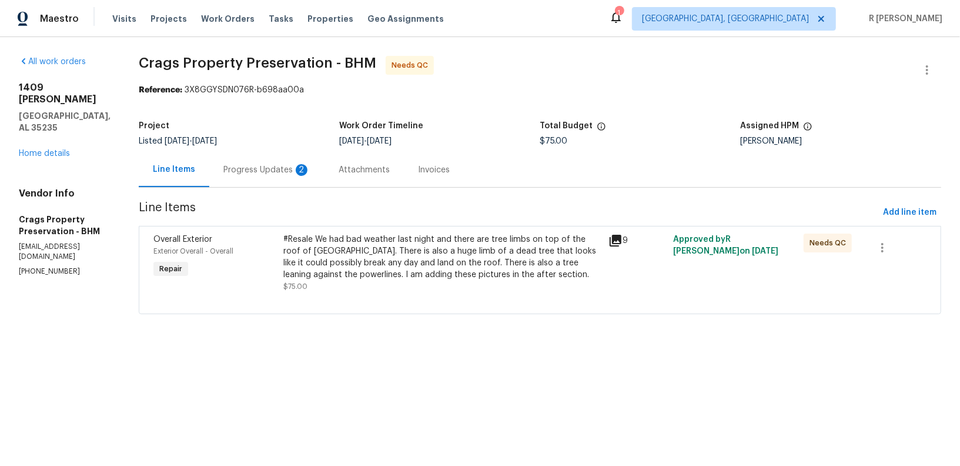
click at [284, 168] on div "Progress Updates 2" at bounding box center [267, 170] width 87 height 12
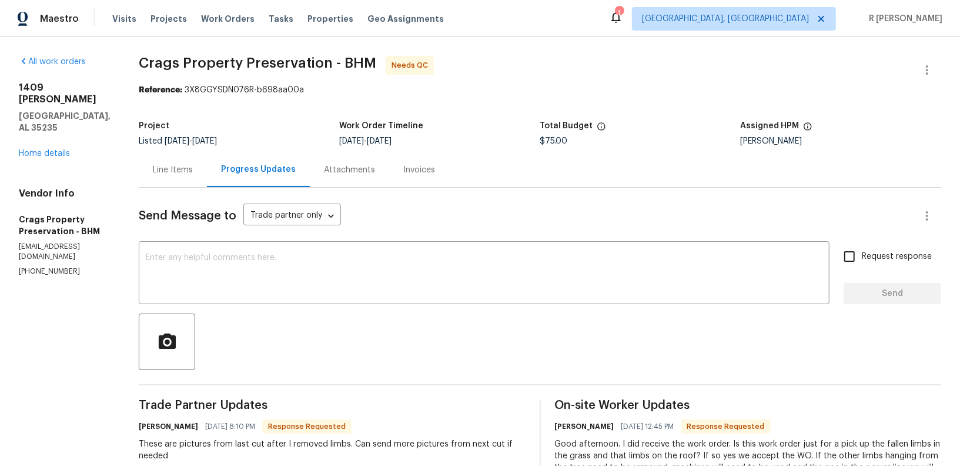
click at [887, 138] on div "Brian Holloway" at bounding box center [841, 141] width 201 height 8
click at [28, 253] on div "Vendor Info Crags Property Preservation - BHM cragsppllc@gmail.com (205) 352-53…" at bounding box center [65, 232] width 92 height 89
copy p "(205) 352-5330"
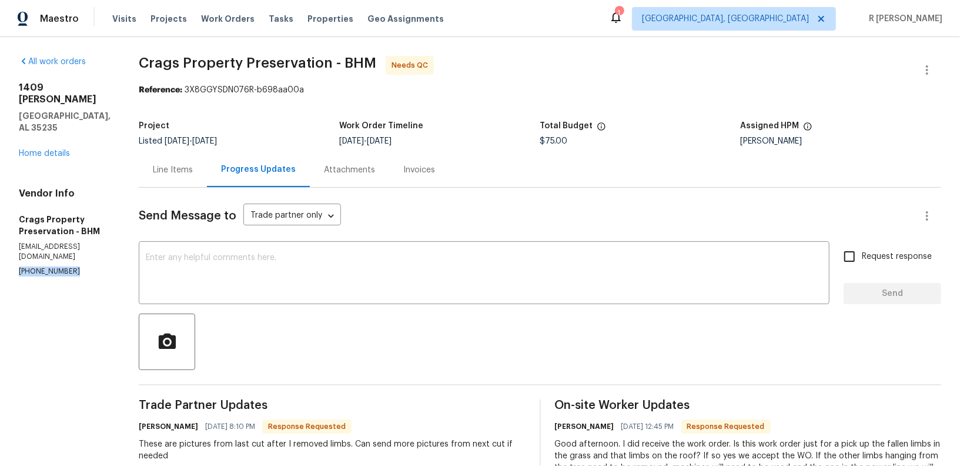
copy p "(205) 352-5330"
click at [172, 169] on div "Line Items" at bounding box center [173, 170] width 40 height 12
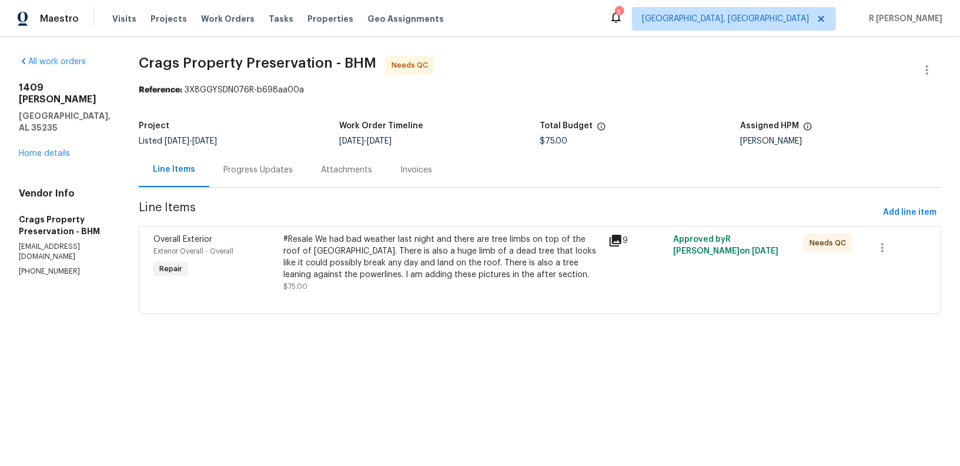
click at [288, 116] on div "Project Listed 8/21/2025 - 8/27/2025 Work Order Timeline 8/25/2025 - 8/27/2025 …" at bounding box center [540, 134] width 803 height 38
click at [409, 265] on div "#Resale We had bad weather last night and there are tree limbs on top of the ro…" at bounding box center [443, 257] width 318 height 47
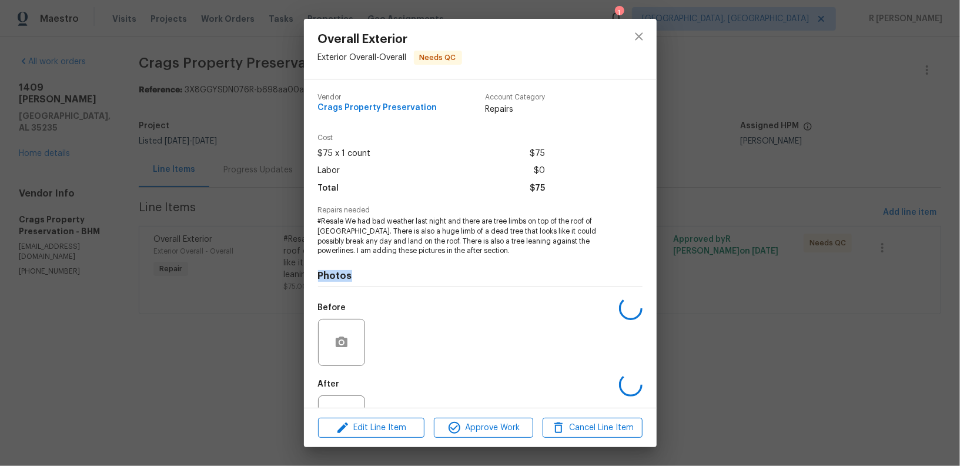
click at [409, 265] on div "Photos Before After" at bounding box center [480, 353] width 325 height 194
click at [647, 38] on button "close" at bounding box center [639, 36] width 28 height 28
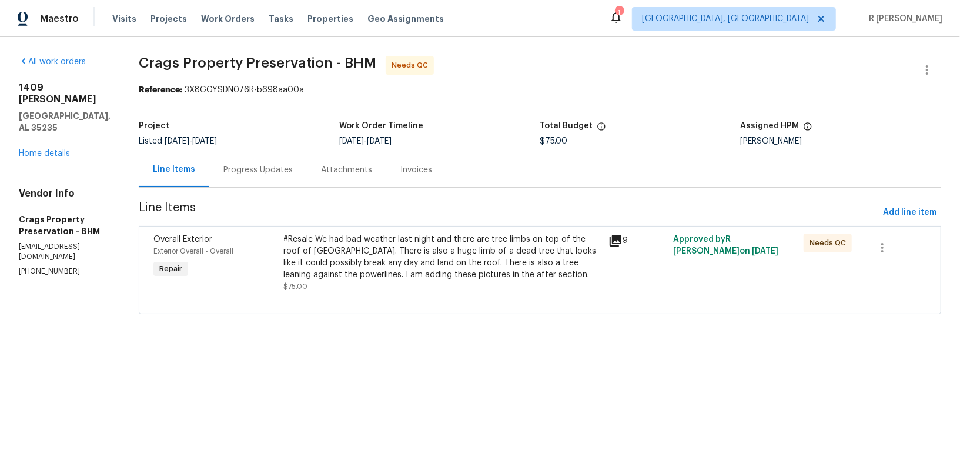
click at [293, 267] on div "#Resale We had bad weather last night and there are tree limbs on top of the ro…" at bounding box center [443, 257] width 318 height 47
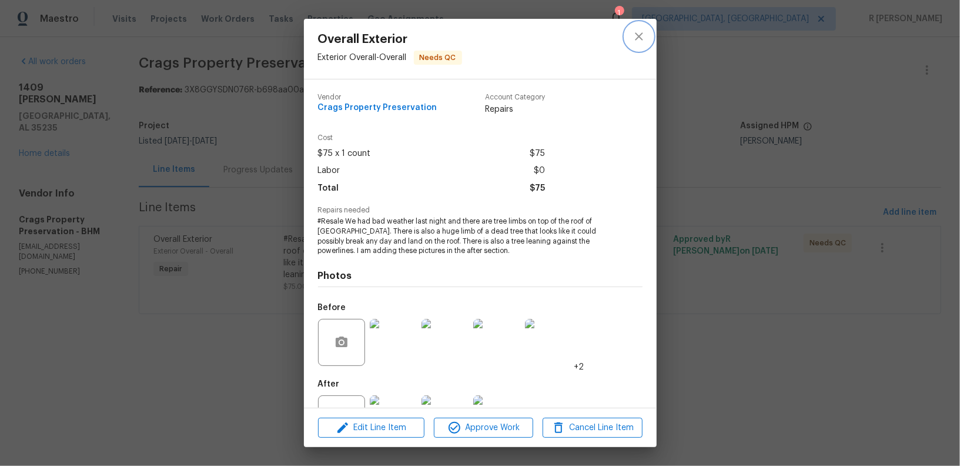
click at [650, 31] on button "close" at bounding box center [639, 36] width 28 height 28
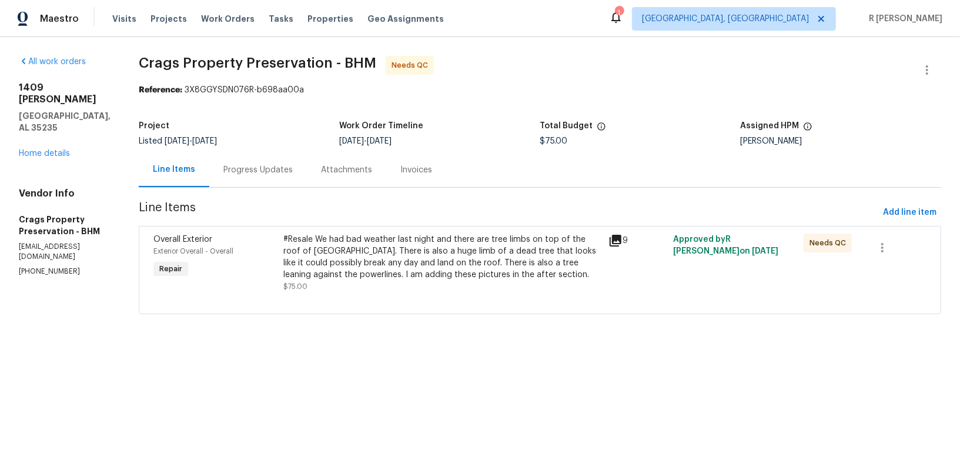
click at [276, 177] on div "Progress Updates" at bounding box center [258, 169] width 98 height 35
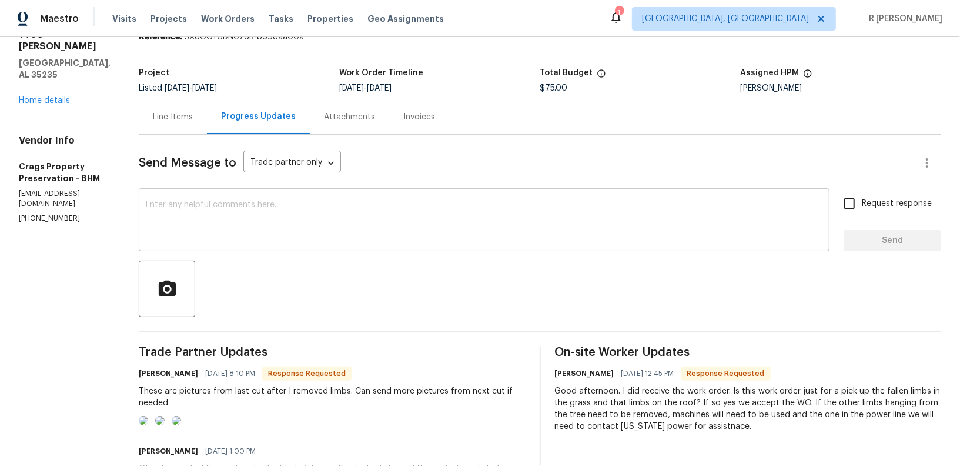
scroll to position [51, 0]
click at [385, 221] on textarea at bounding box center [484, 222] width 677 height 41
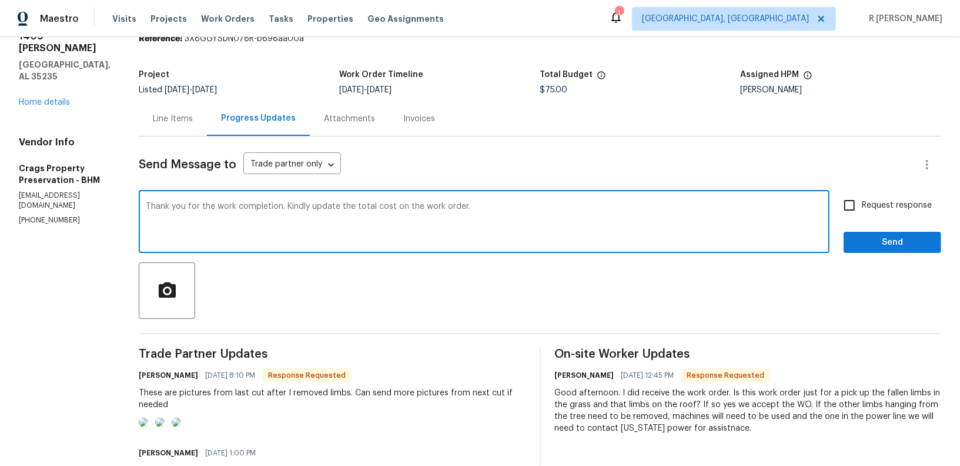
type textarea "Thank you for the work completion. Kindly update the total cost on the work ord…"
click at [918, 244] on span "Send" at bounding box center [892, 242] width 79 height 15
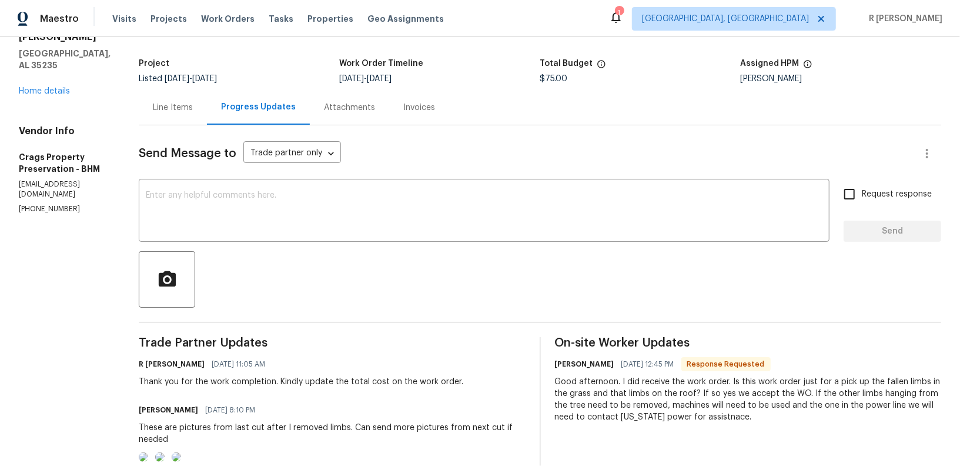
scroll to position [0, 0]
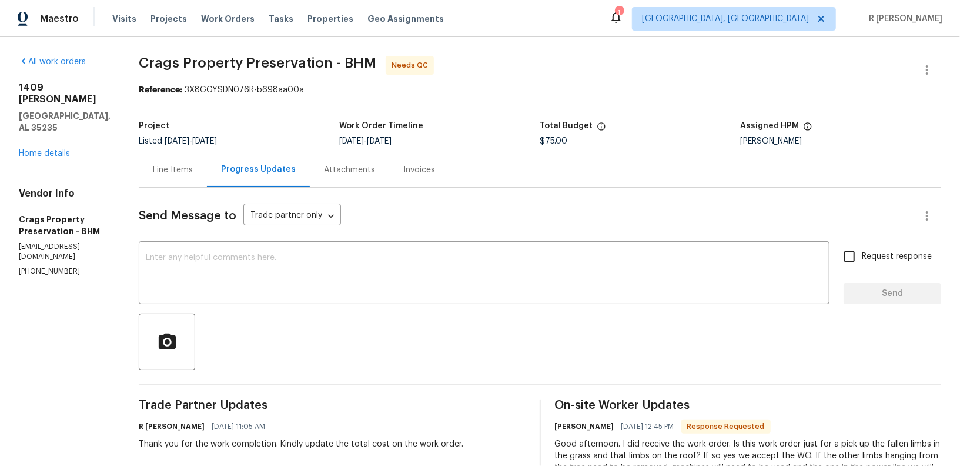
click at [153, 175] on div "Line Items" at bounding box center [173, 170] width 40 height 12
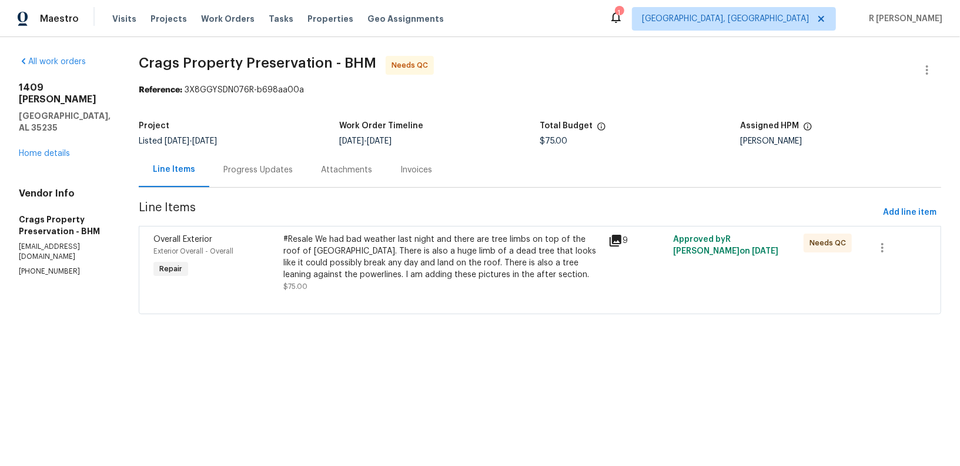
click at [279, 164] on div "Progress Updates" at bounding box center [258, 170] width 69 height 12
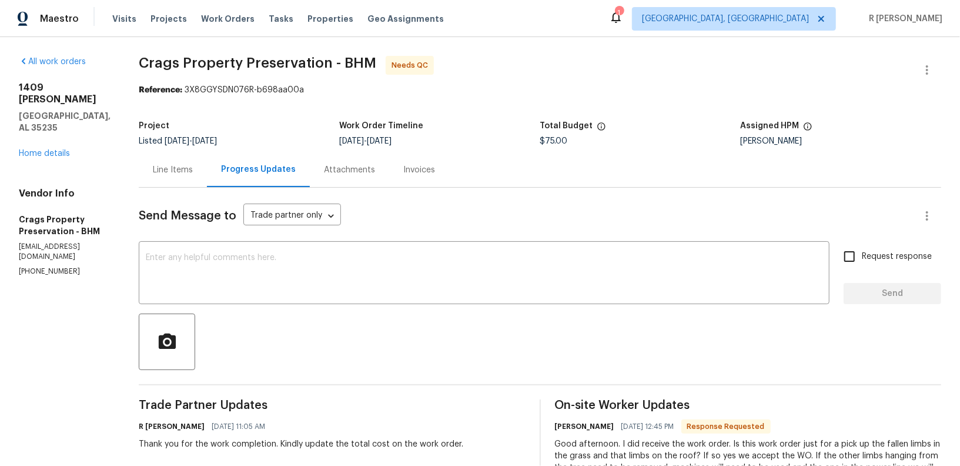
click at [166, 162] on div "Line Items" at bounding box center [173, 169] width 68 height 35
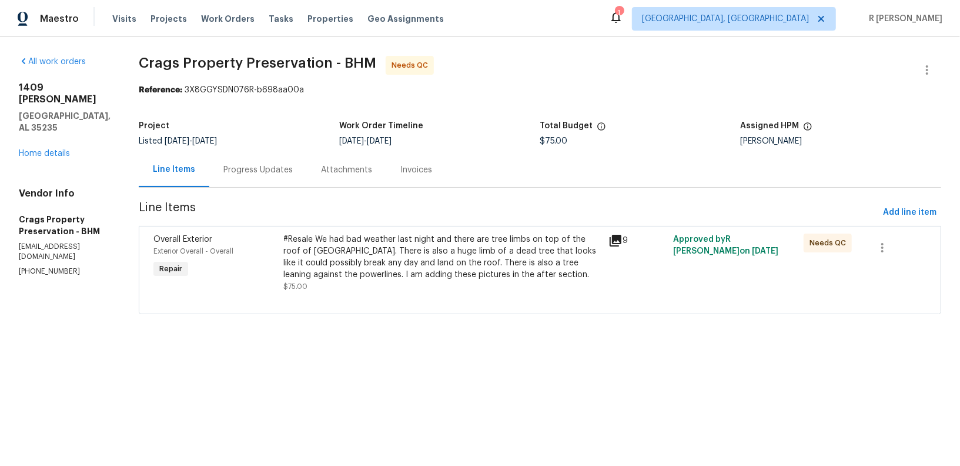
click at [413, 261] on div "#Resale We had bad weather last night and there are tree limbs on top of the ro…" at bounding box center [443, 257] width 318 height 47
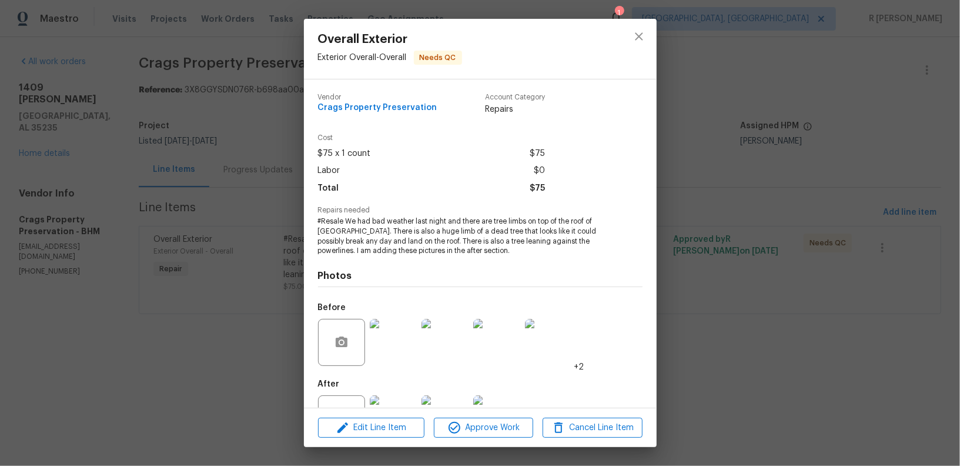
scroll to position [46, 0]
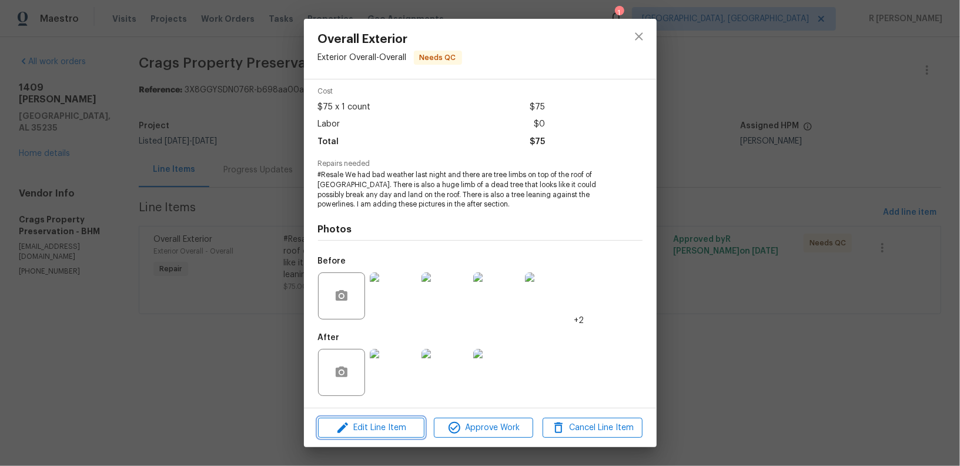
click at [382, 422] on span "Edit Line Item" at bounding box center [371, 428] width 99 height 15
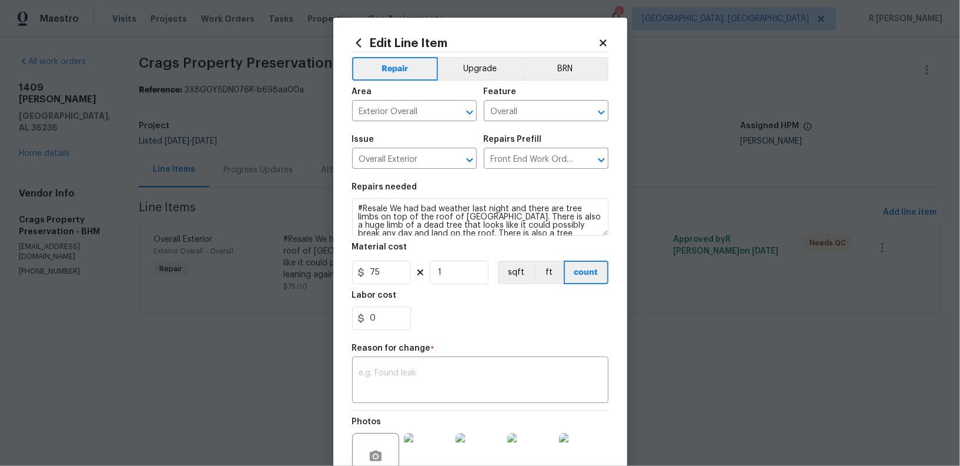
click at [386, 258] on div "Material cost" at bounding box center [480, 250] width 256 height 15
click at [389, 279] on input "75" at bounding box center [381, 273] width 59 height 24
type input "300"
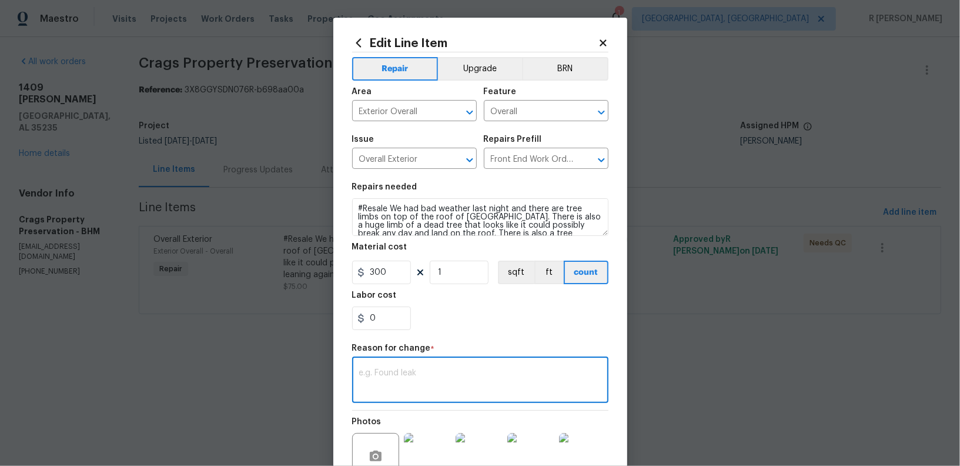
click at [398, 379] on textarea at bounding box center [480, 381] width 242 height 25
paste textarea "(YK) Updated per vendor’s final cost."
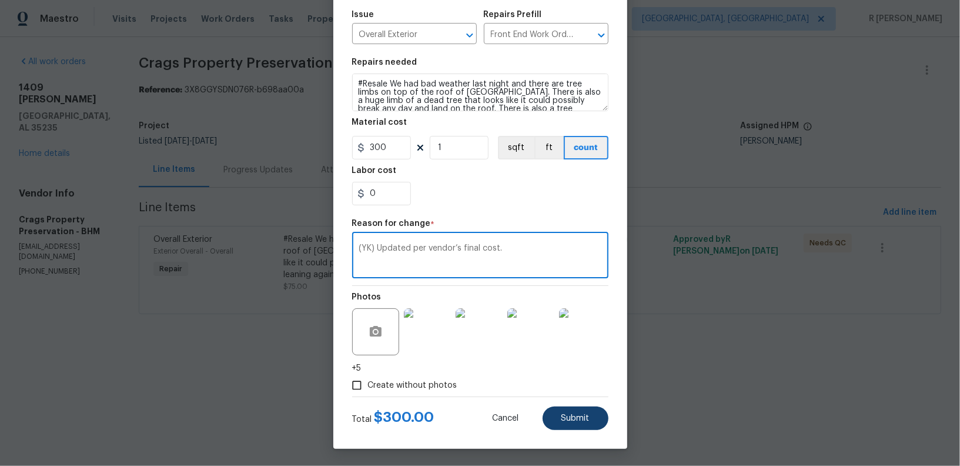
type textarea "(YK) Updated per vendor’s final cost."
click at [563, 419] on span "Submit" at bounding box center [576, 418] width 28 height 9
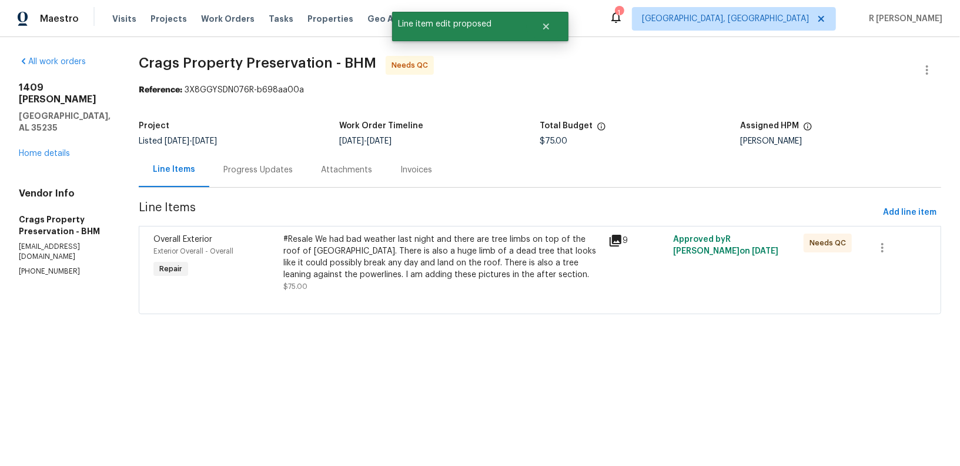
scroll to position [0, 0]
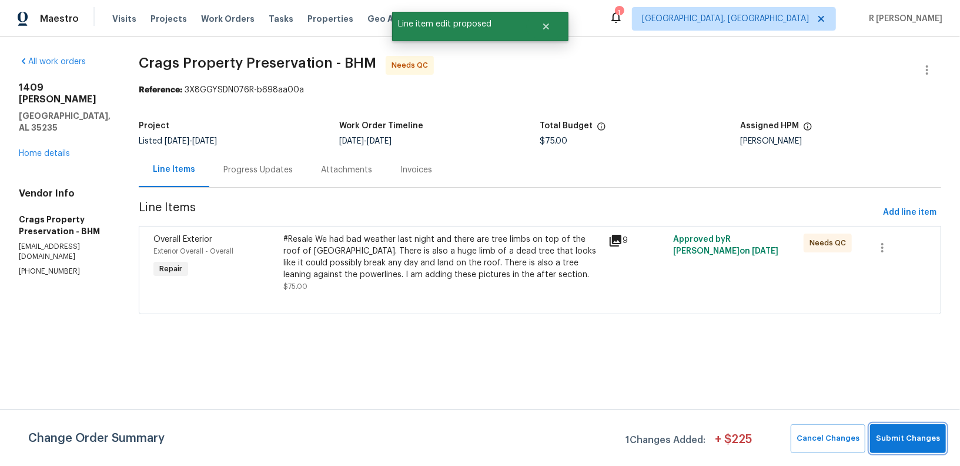
click at [913, 449] on button "Submit Changes" at bounding box center [909, 438] width 76 height 29
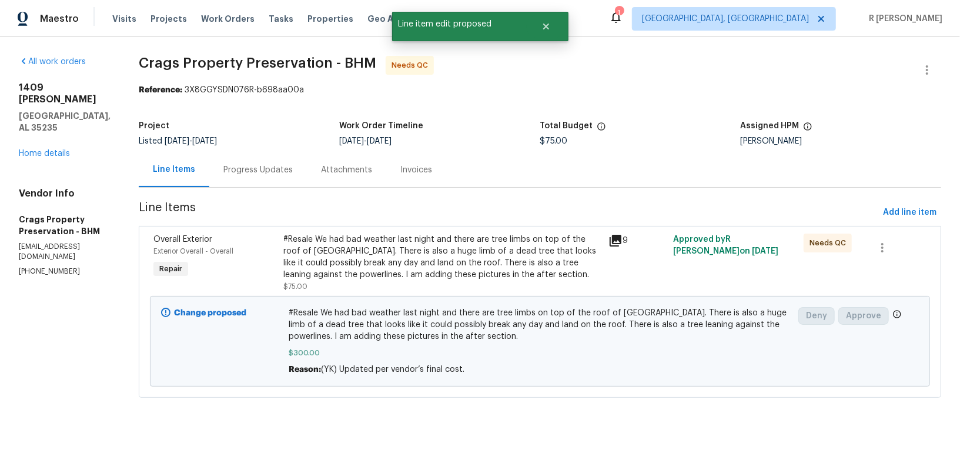
click at [248, 153] on div "Progress Updates" at bounding box center [258, 169] width 98 height 35
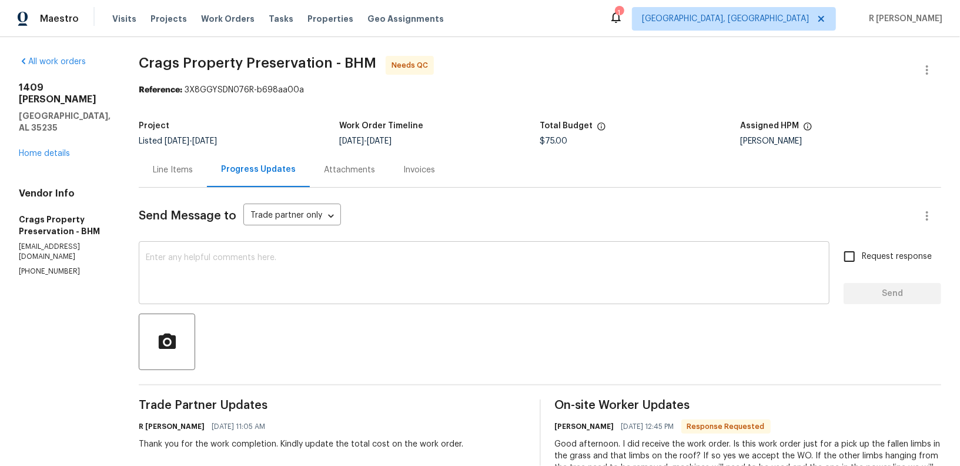
click at [306, 296] on div "x ​" at bounding box center [484, 274] width 691 height 60
